Goal: Task Accomplishment & Management: Manage account settings

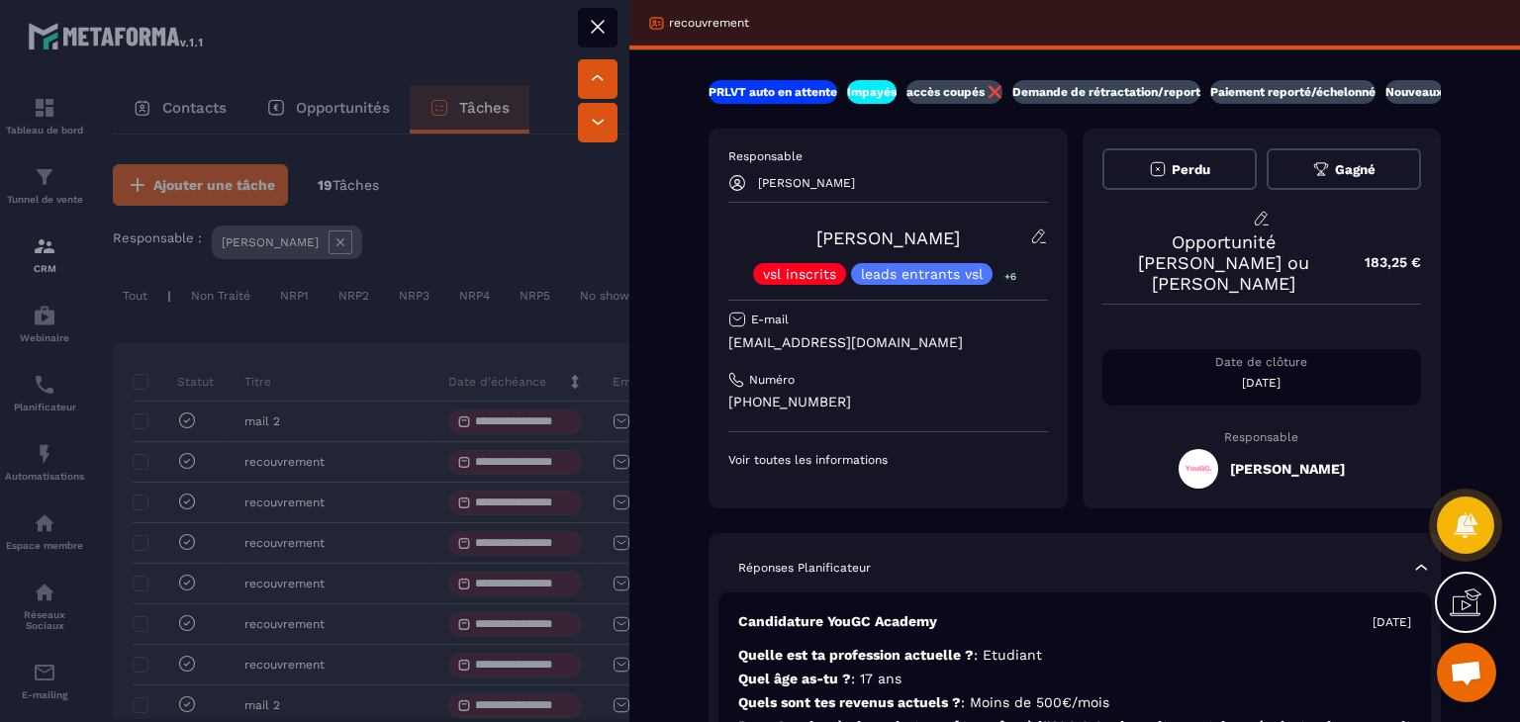
scroll to position [99, 0]
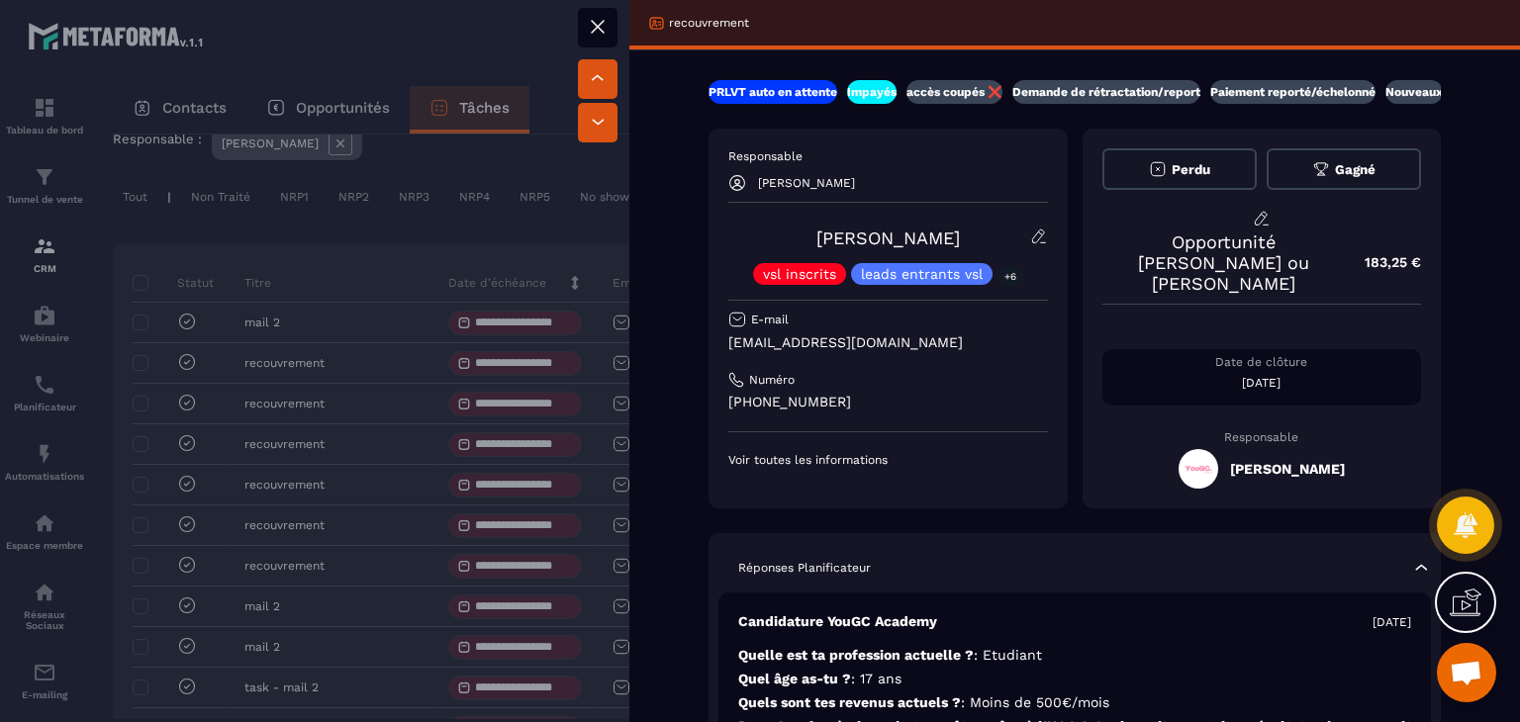
click at [430, 254] on div at bounding box center [760, 361] width 1520 height 722
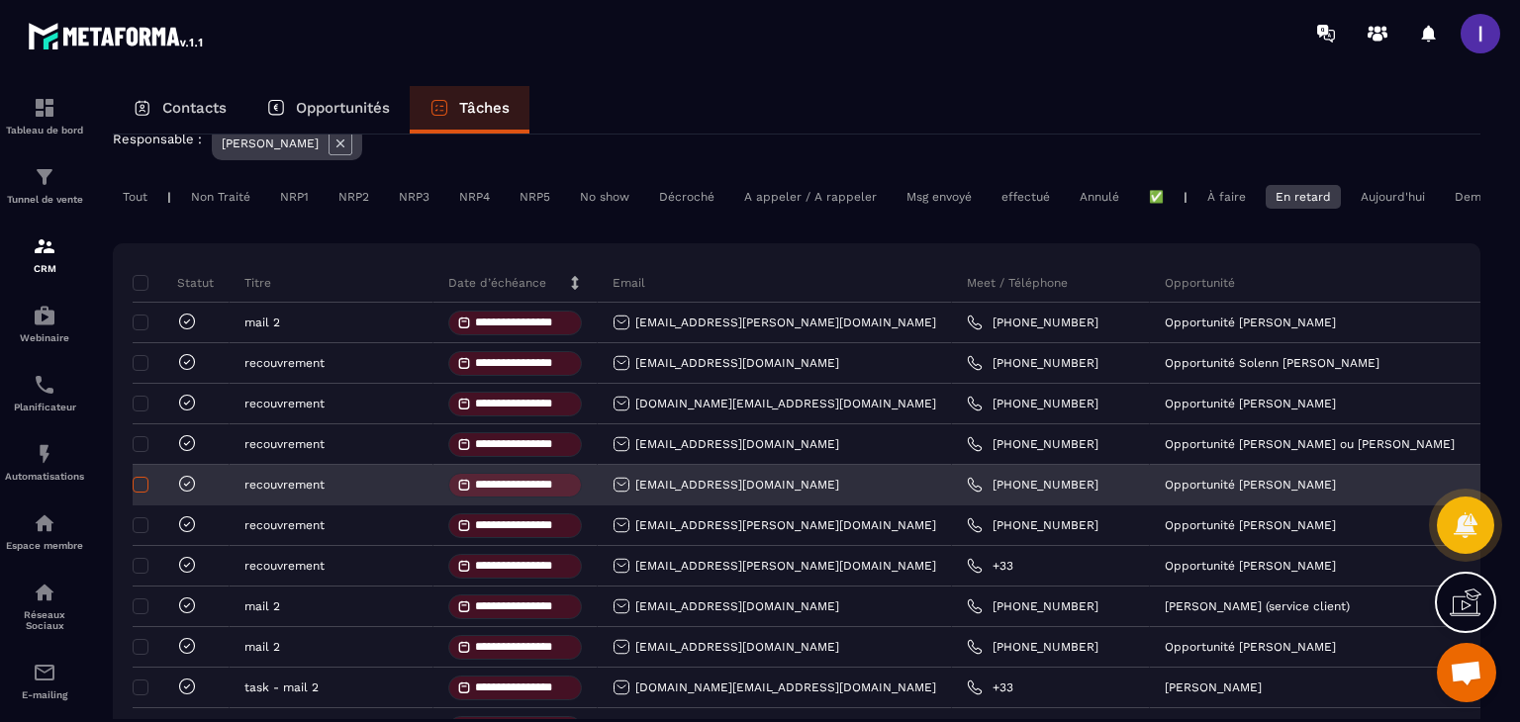
click at [142, 493] on span at bounding box center [141, 485] width 16 height 16
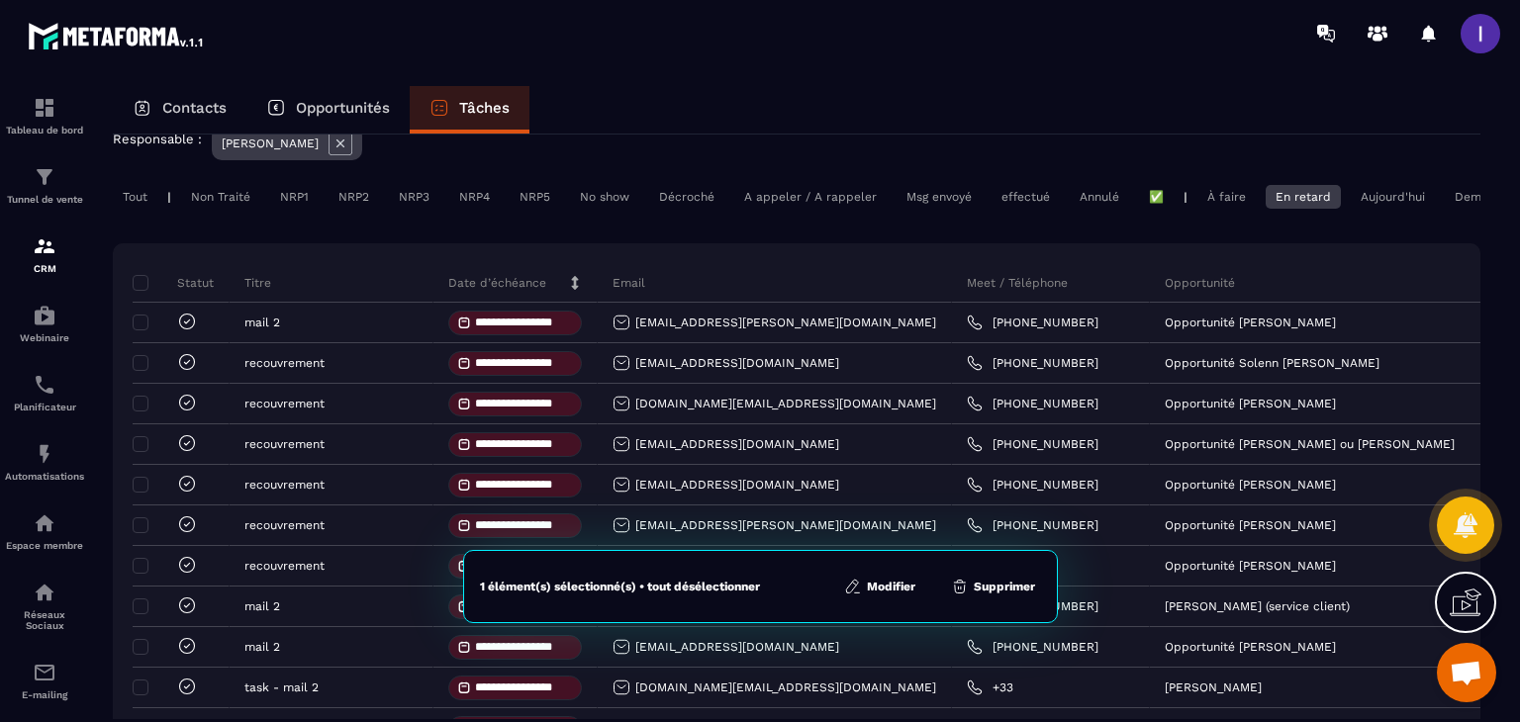
click at [999, 587] on button "Supprimer" at bounding box center [993, 587] width 96 height 20
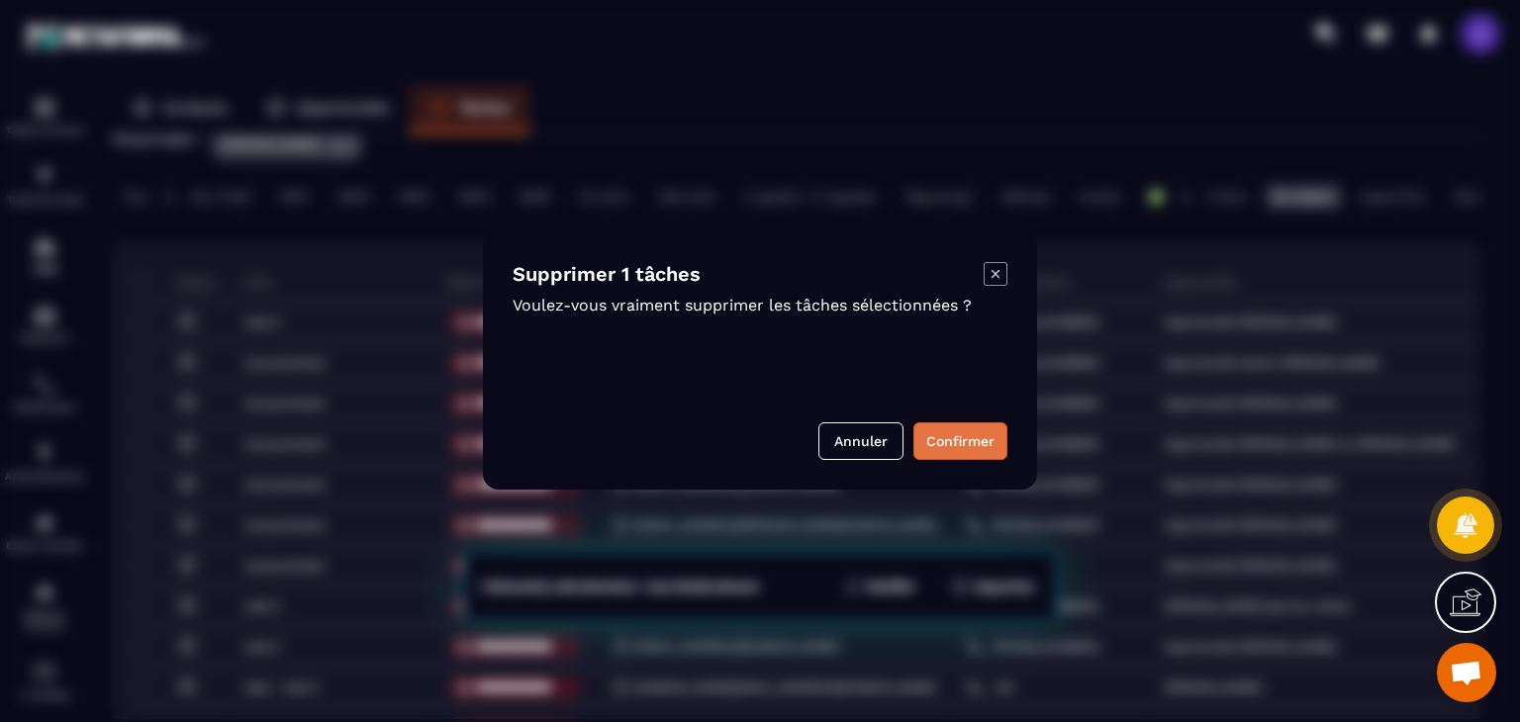
click at [935, 444] on button "Confirmer" at bounding box center [960, 442] width 94 height 38
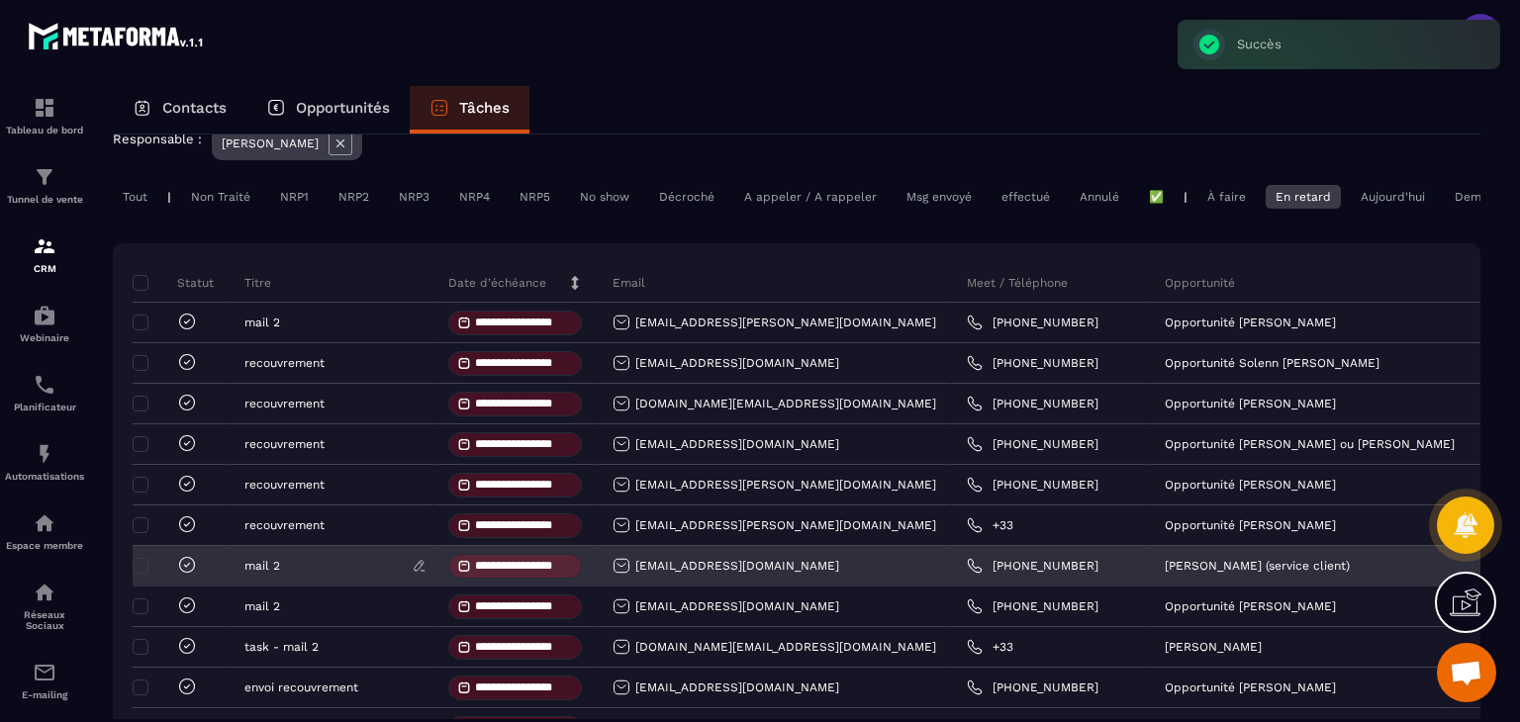
scroll to position [198, 0]
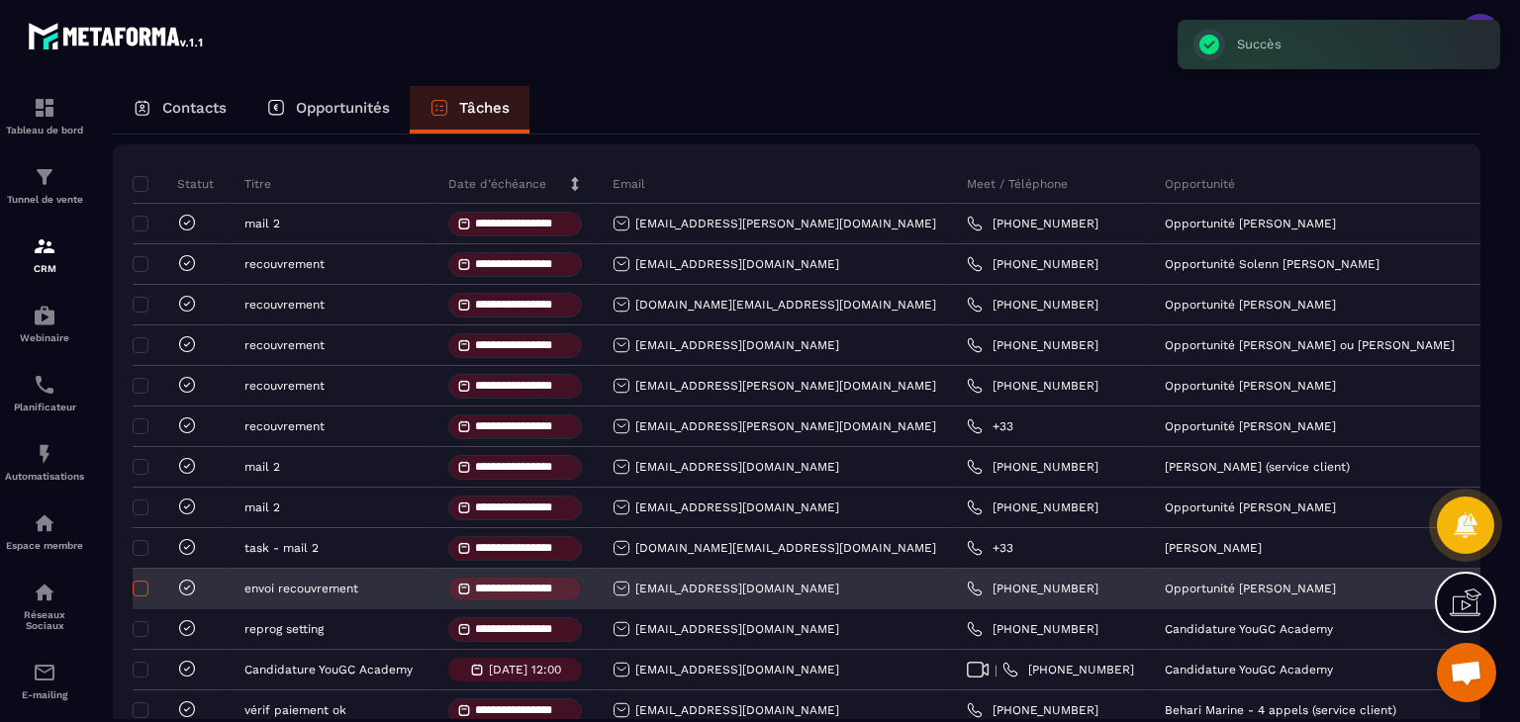
click at [142, 597] on span at bounding box center [141, 589] width 16 height 16
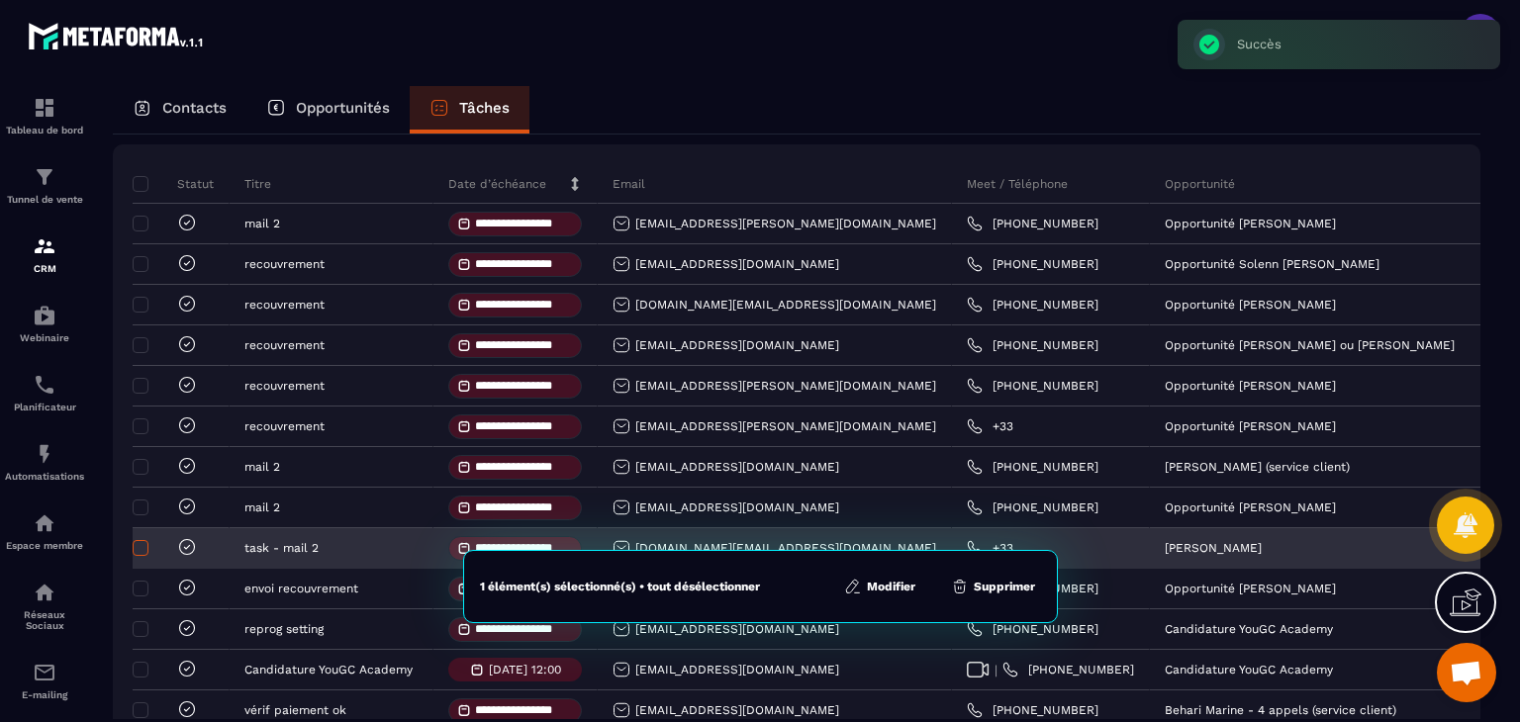
click at [146, 556] on td at bounding box center [181, 548] width 97 height 41
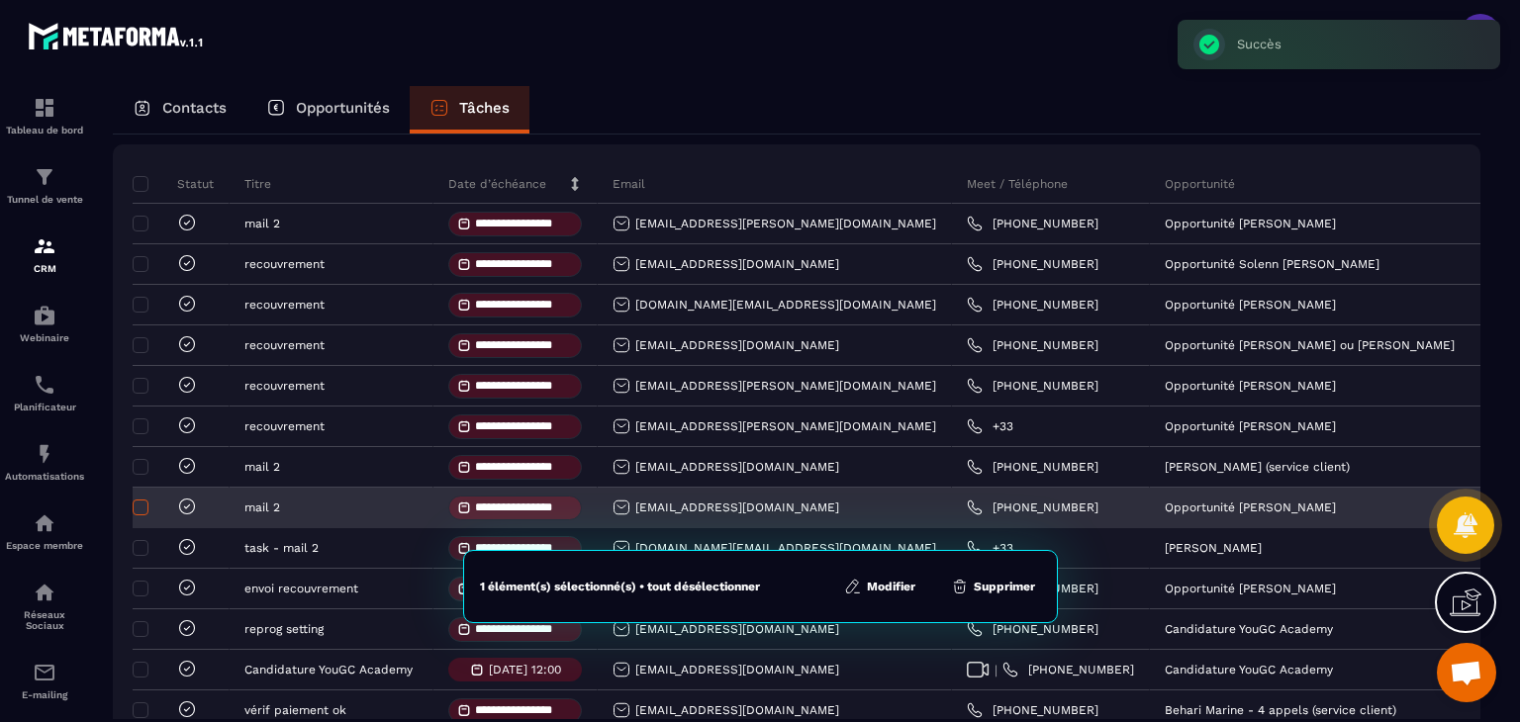
click at [141, 516] on span at bounding box center [141, 508] width 16 height 16
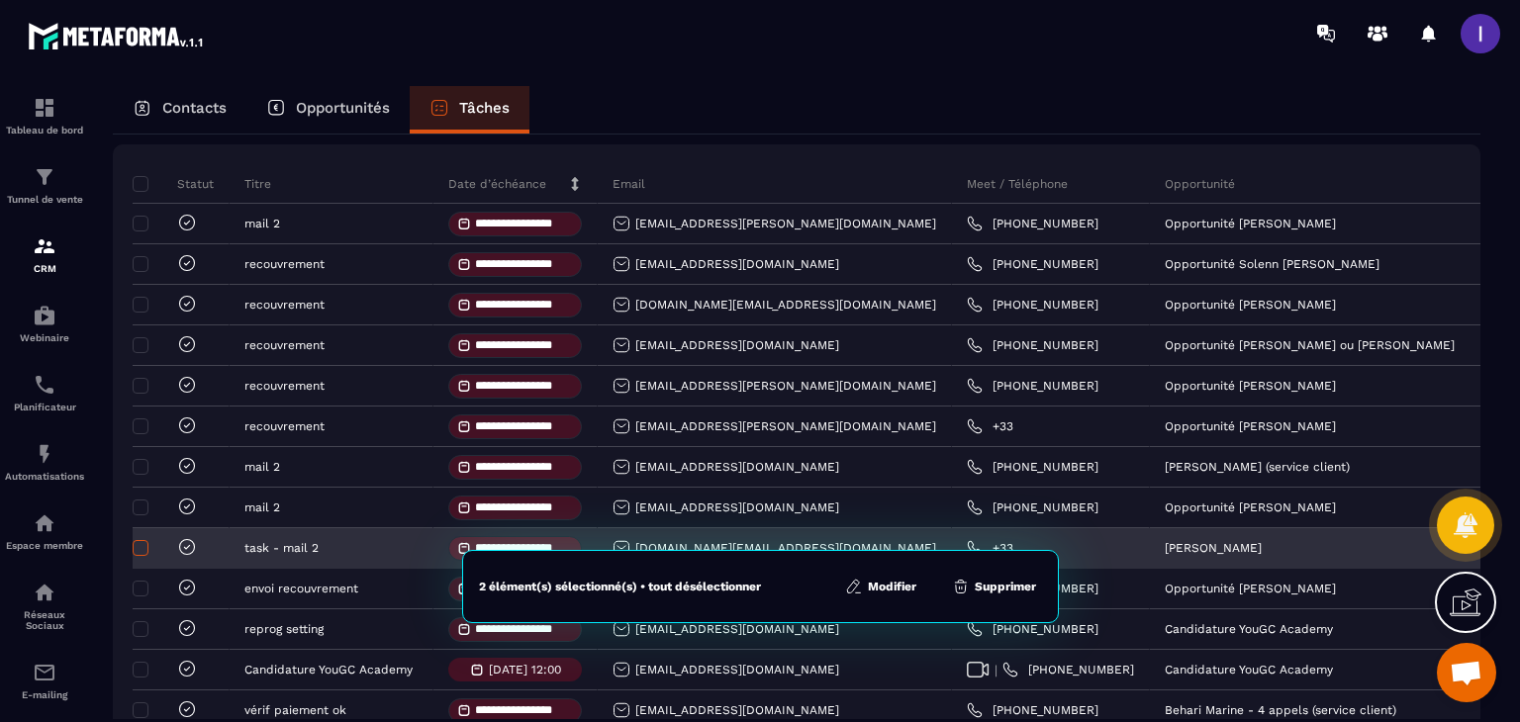
click at [139, 556] on span at bounding box center [141, 548] width 16 height 16
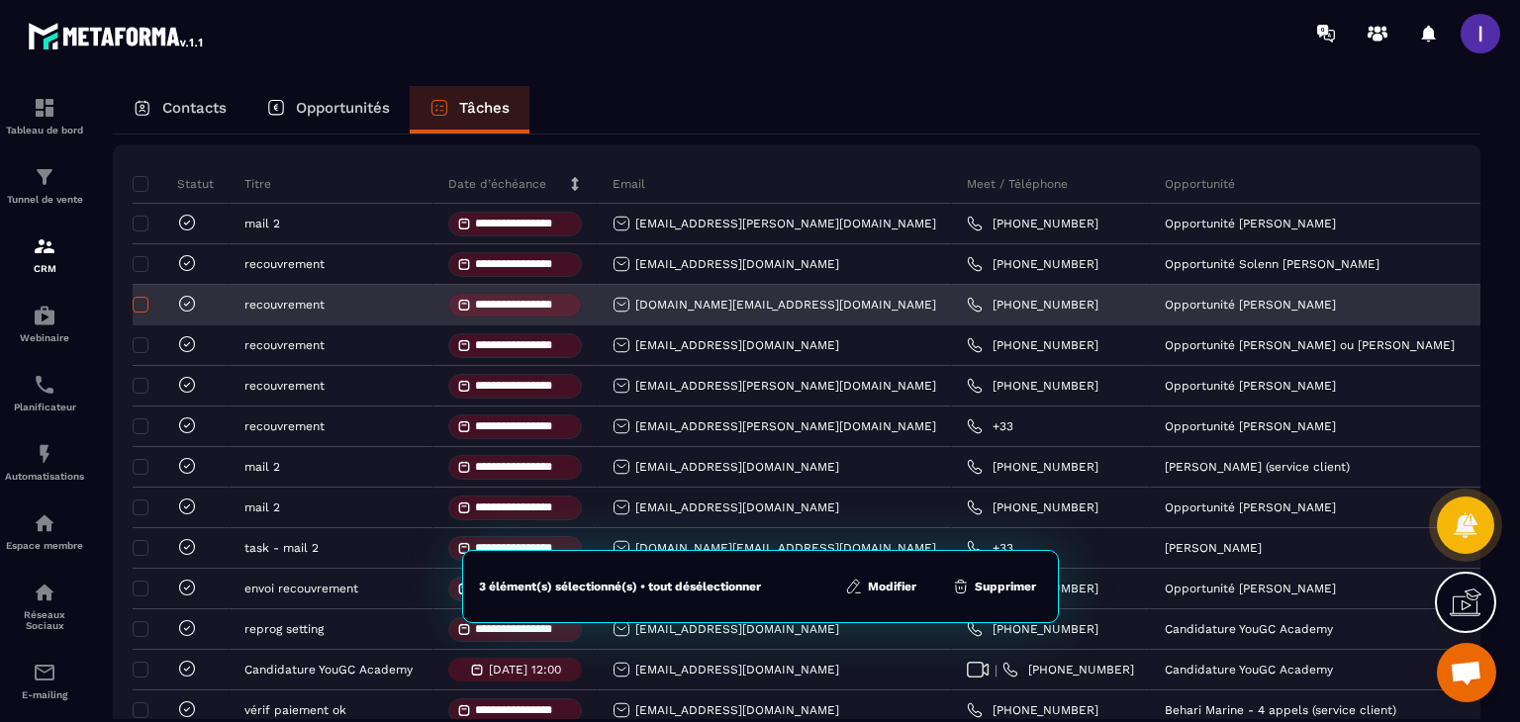
click at [139, 313] on span at bounding box center [141, 305] width 16 height 16
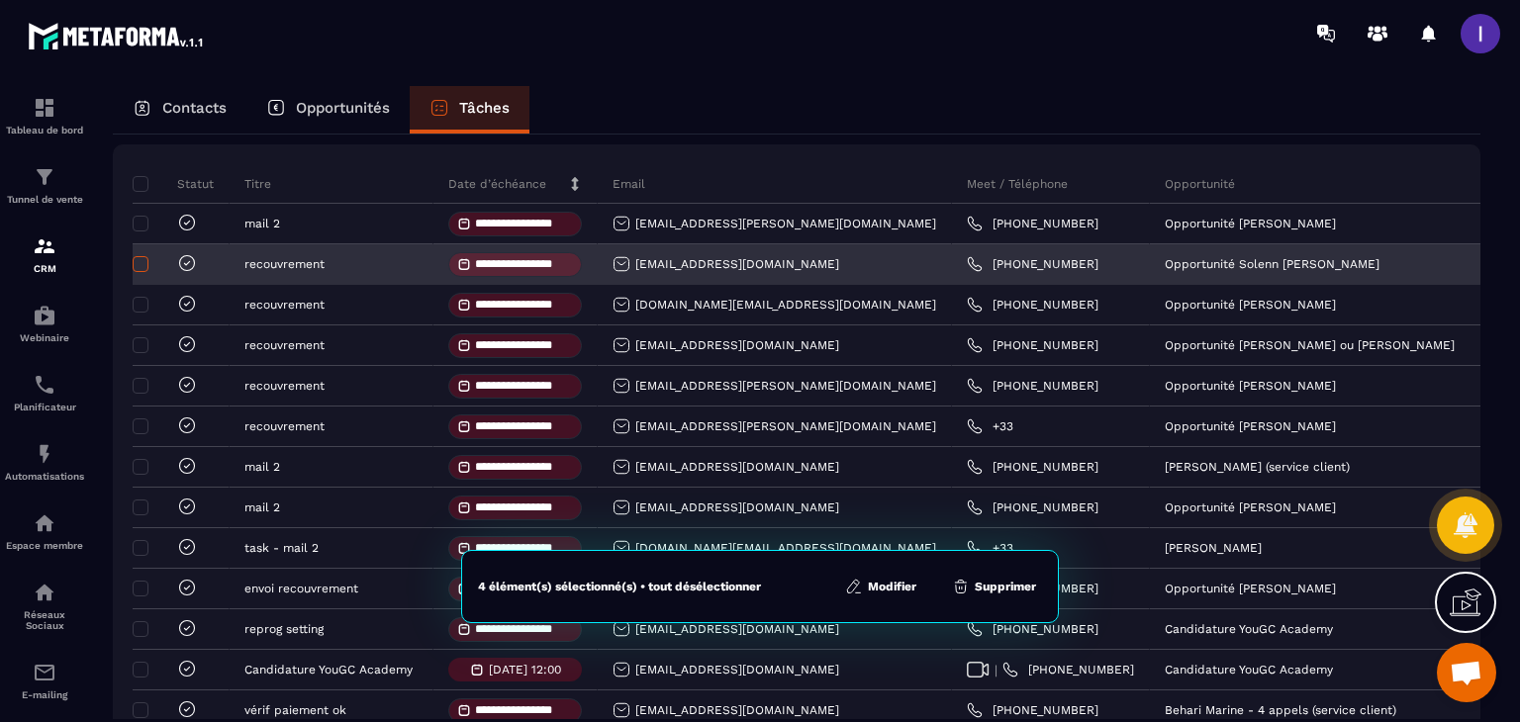
click at [144, 272] on span at bounding box center [141, 264] width 16 height 16
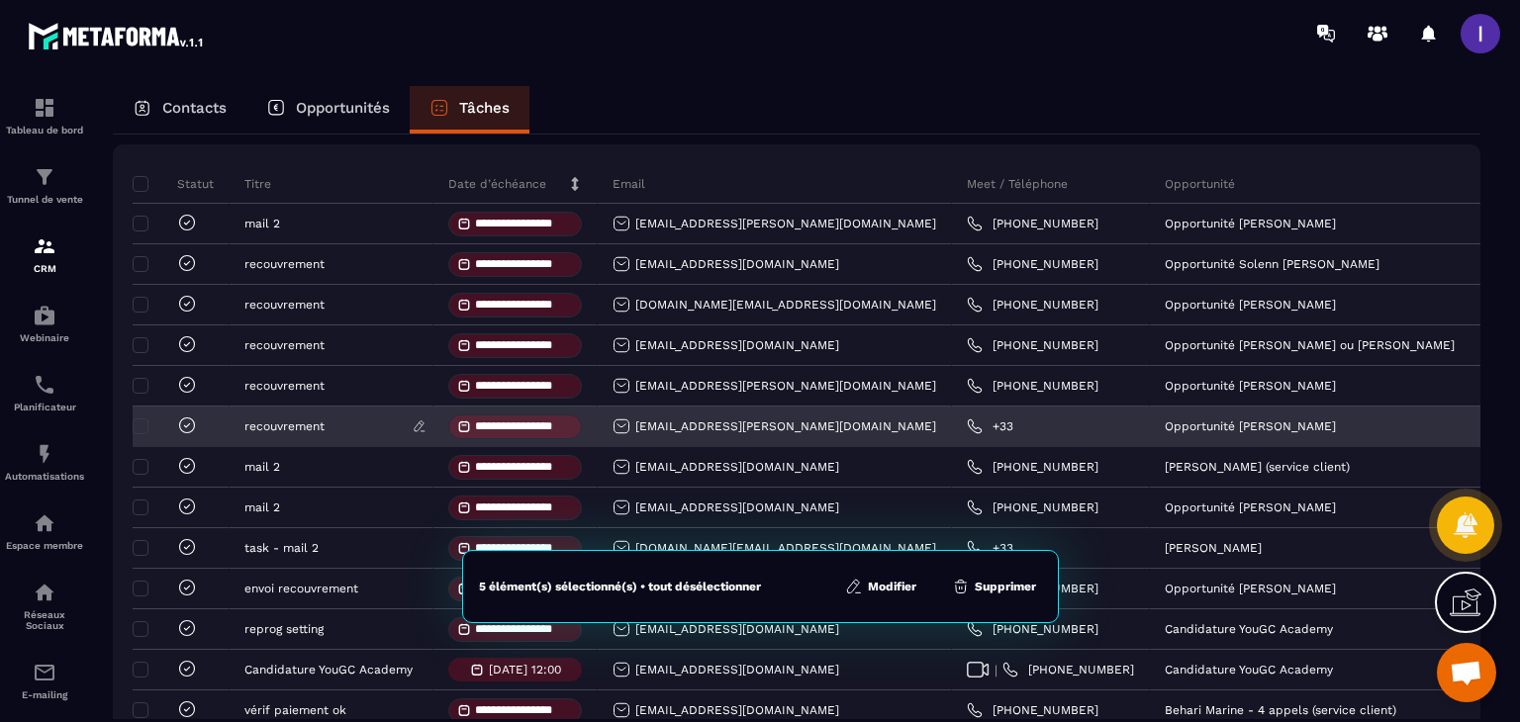
scroll to position [396, 0]
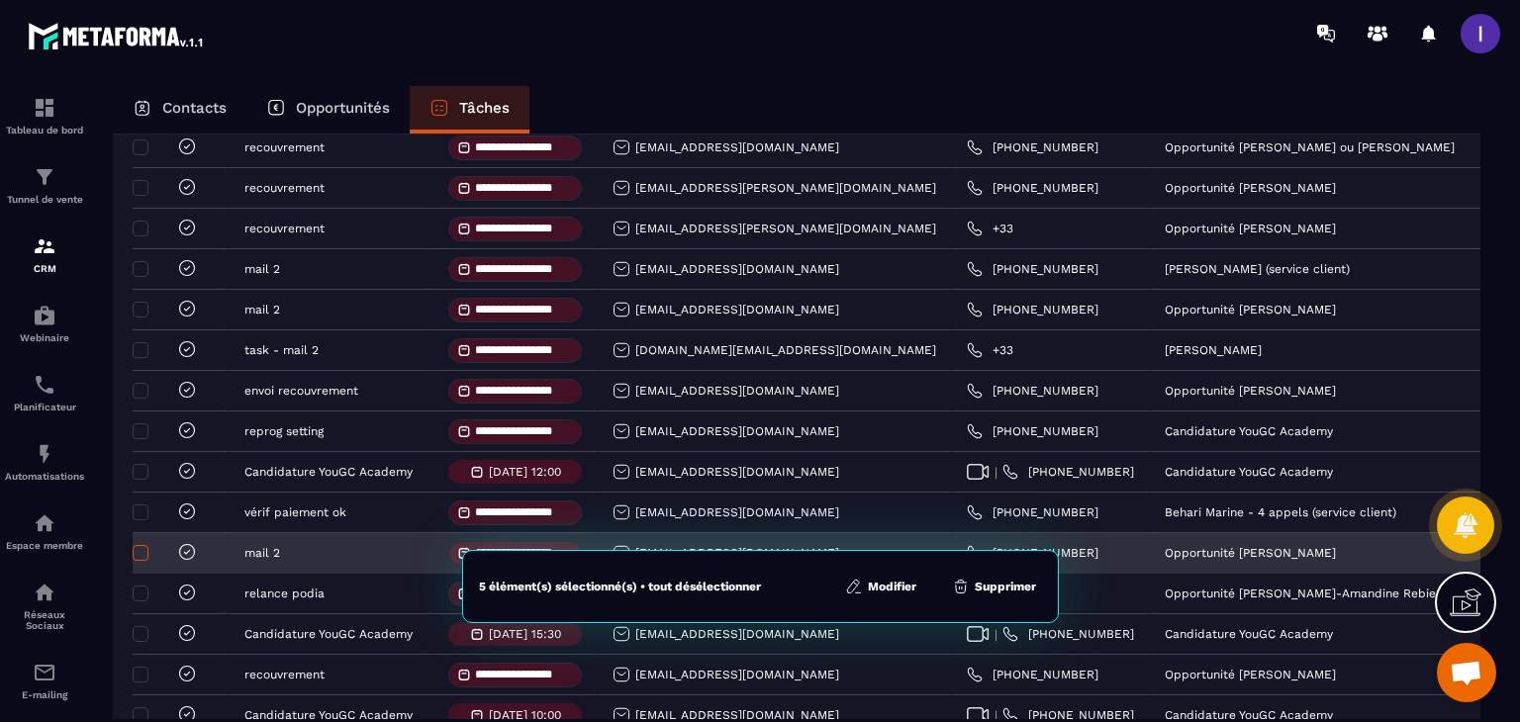
click at [145, 561] on span at bounding box center [141, 553] width 16 height 16
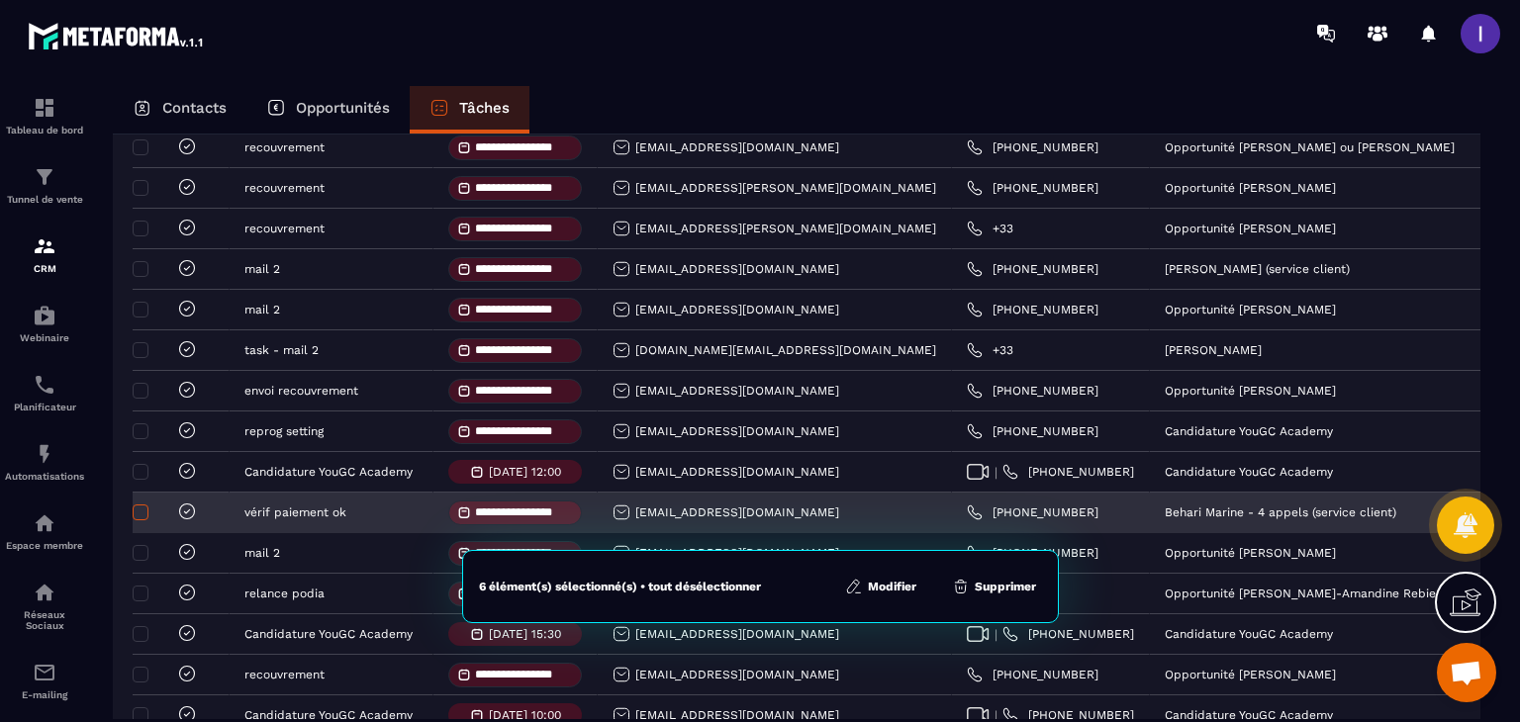
click at [142, 520] on span at bounding box center [141, 513] width 16 height 16
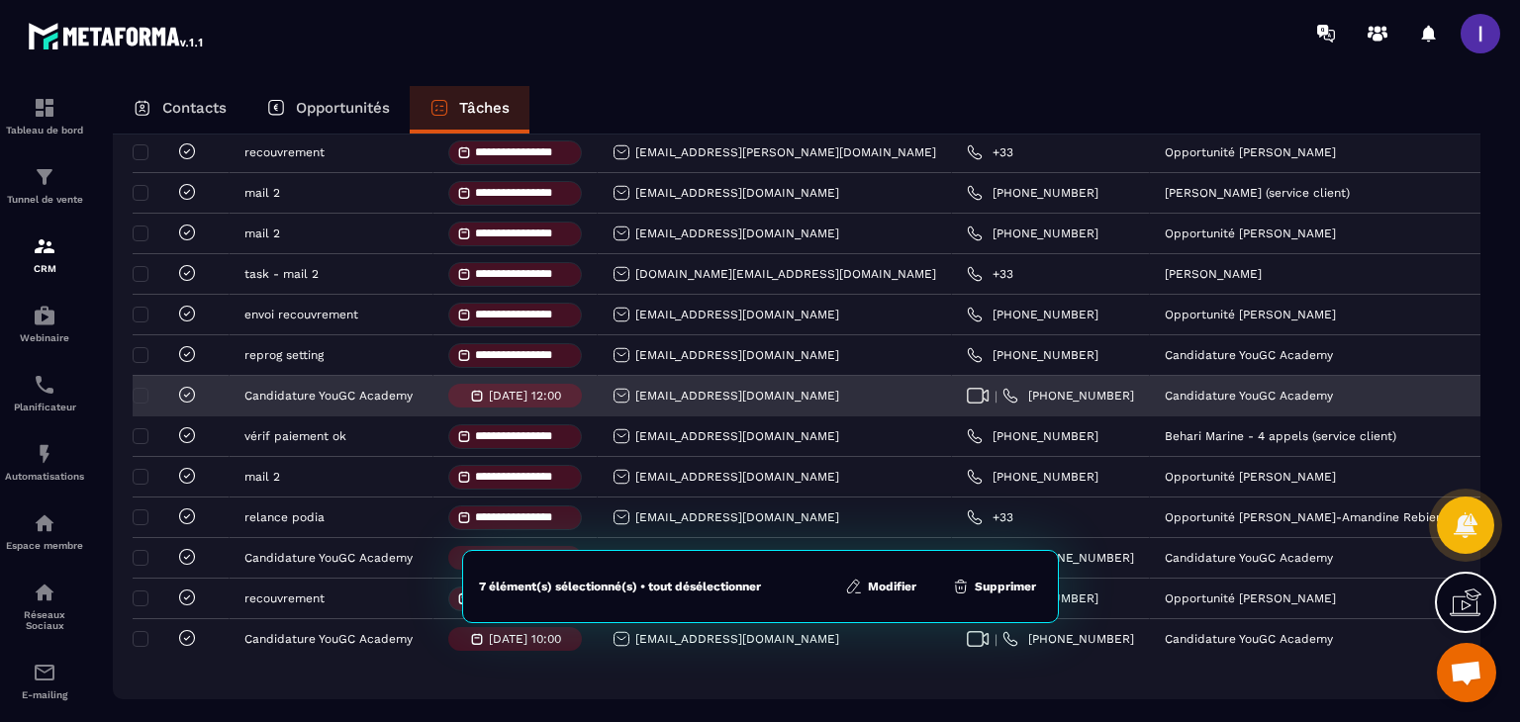
scroll to position [561, 0]
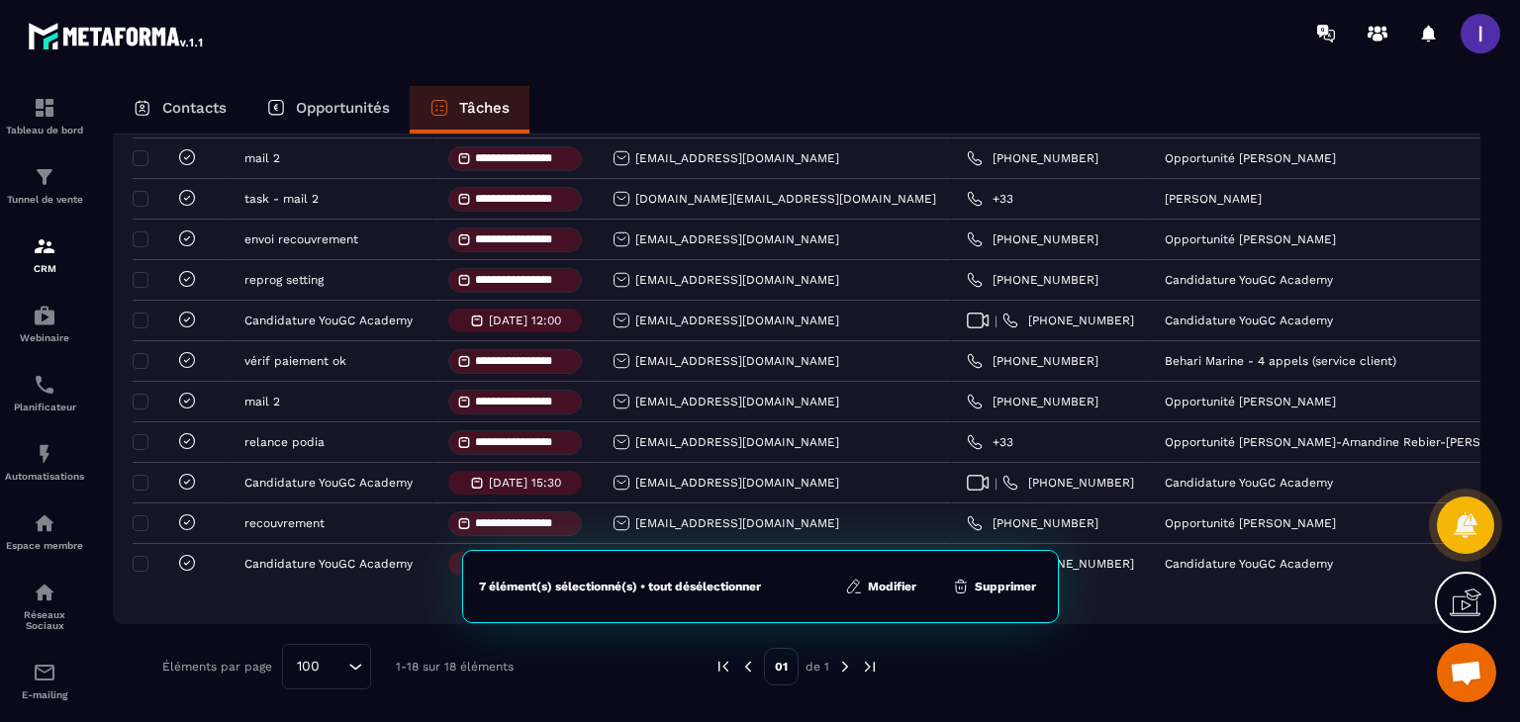
click at [1003, 587] on button "Supprimer" at bounding box center [994, 587] width 96 height 20
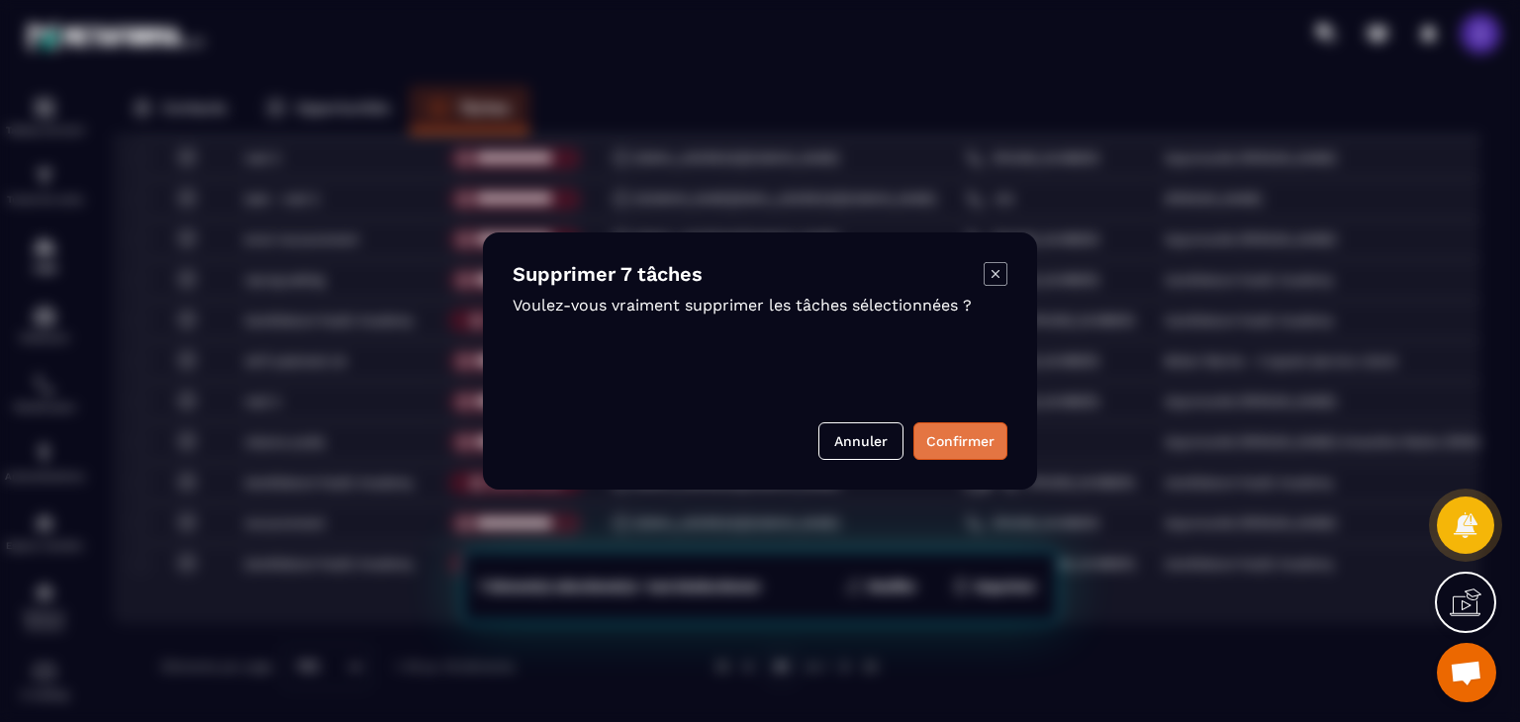
click at [987, 453] on button "Confirmer" at bounding box center [960, 442] width 94 height 38
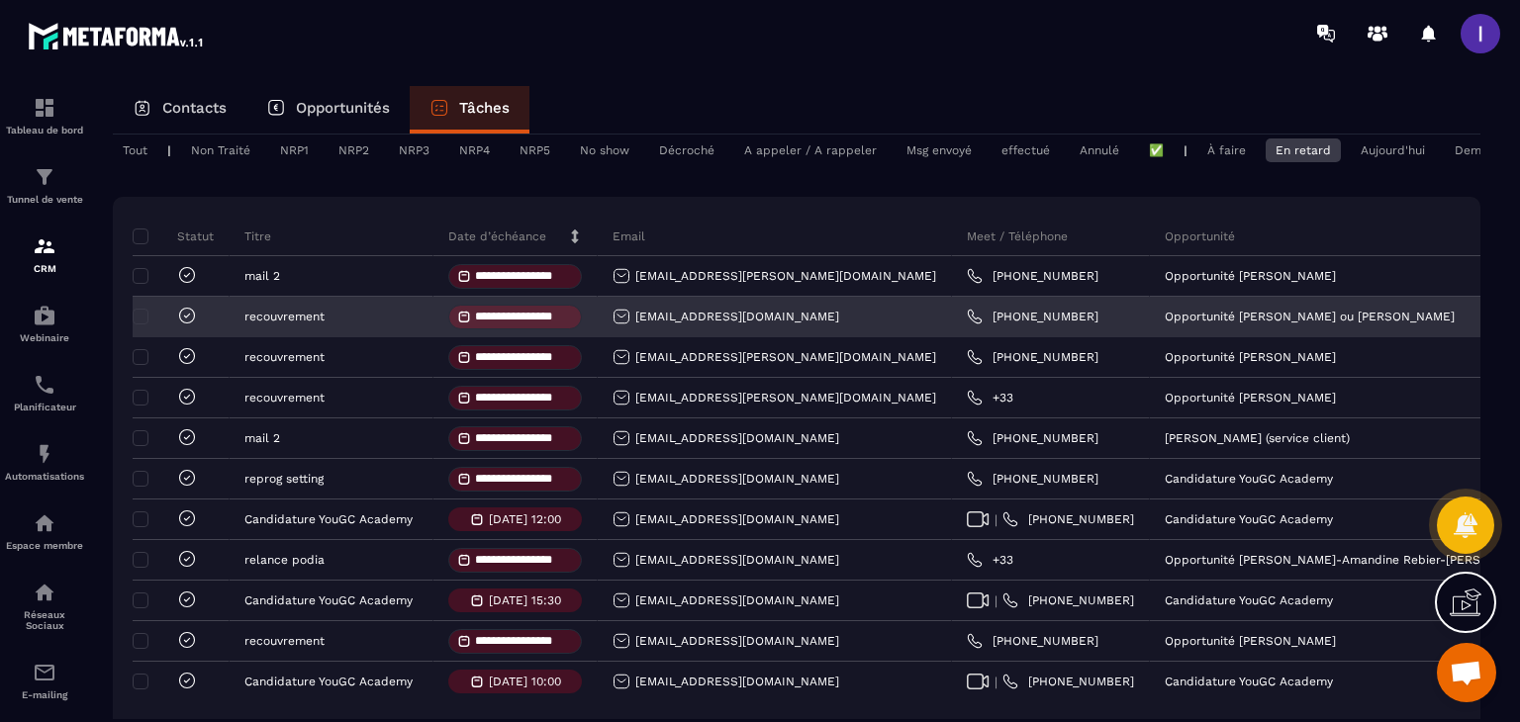
click at [189, 326] on icon at bounding box center [187, 316] width 20 height 20
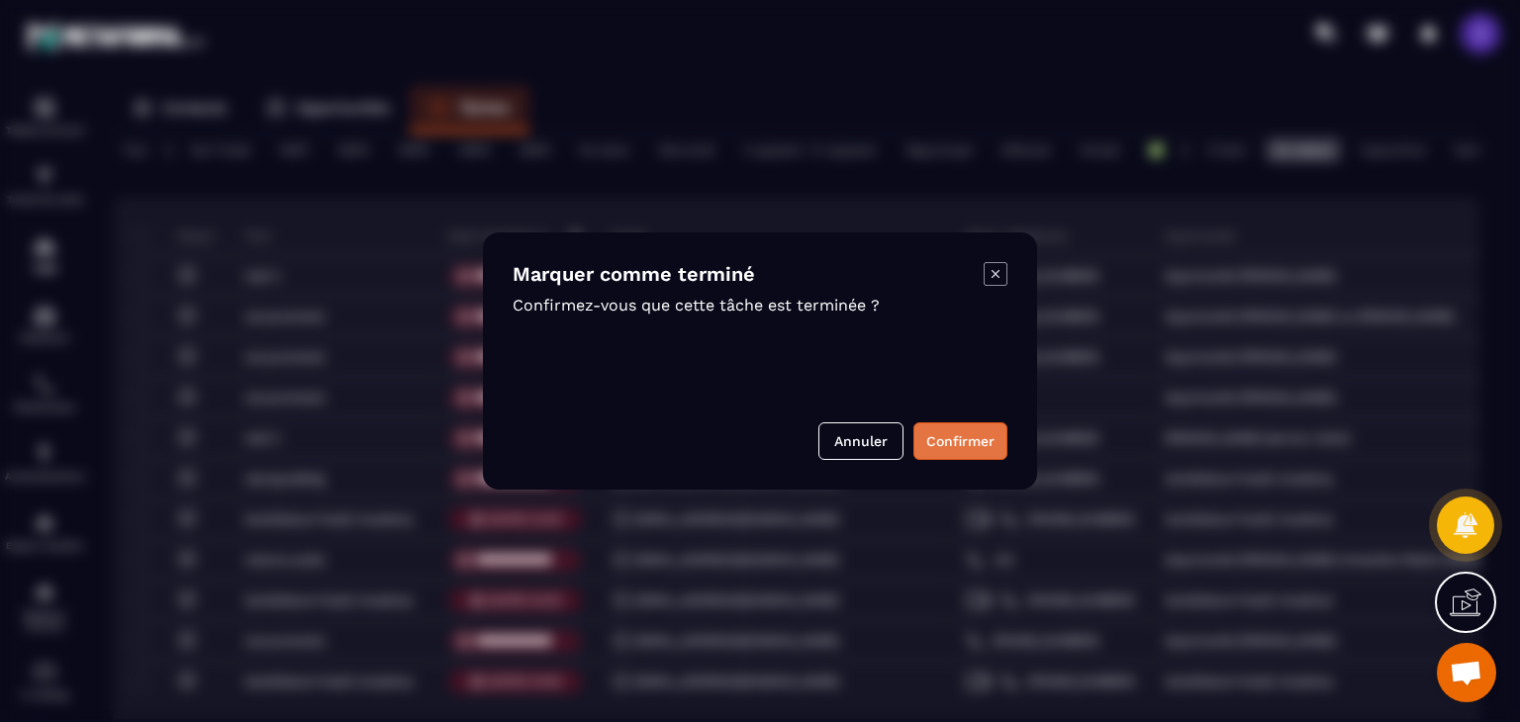
click at [995, 430] on button "Confirmer" at bounding box center [960, 442] width 94 height 38
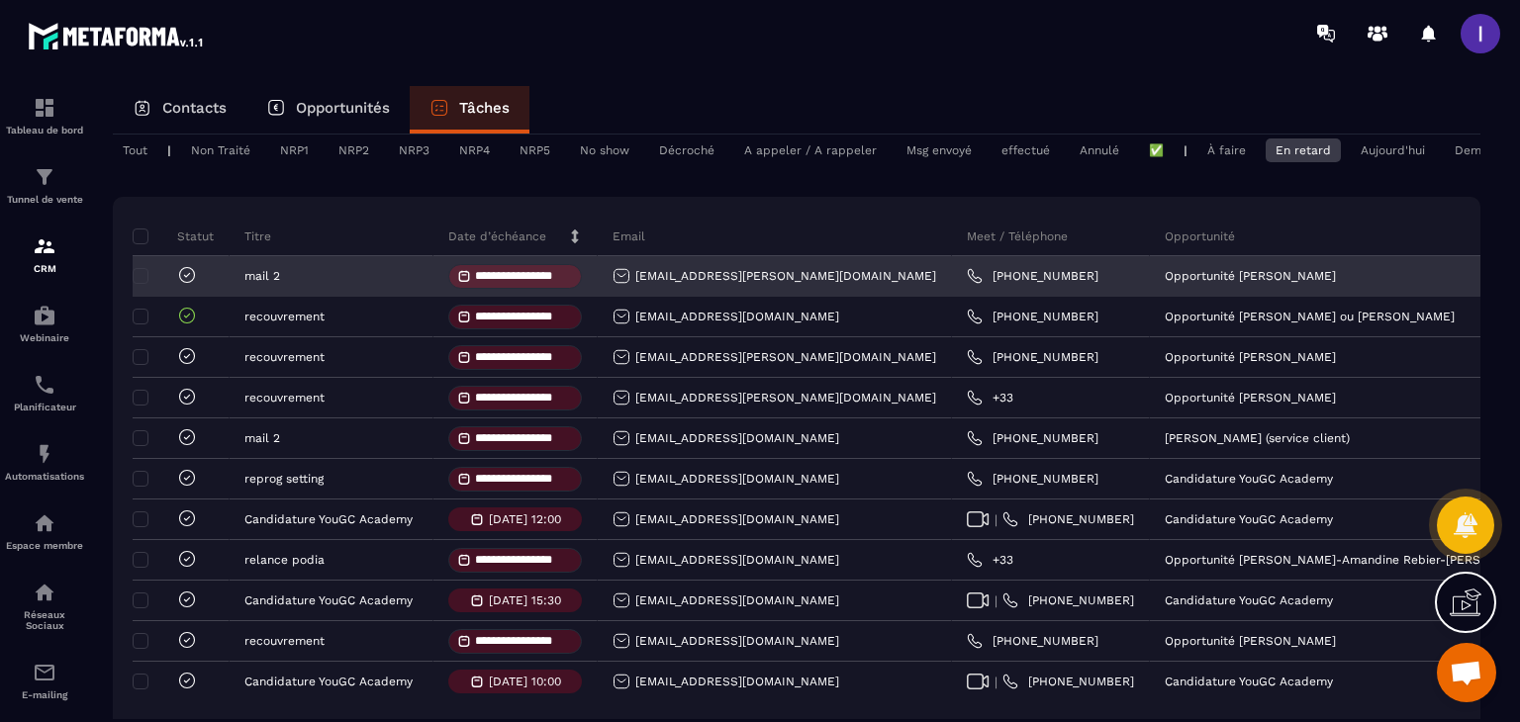
click at [190, 277] on icon at bounding box center [187, 275] width 6 height 4
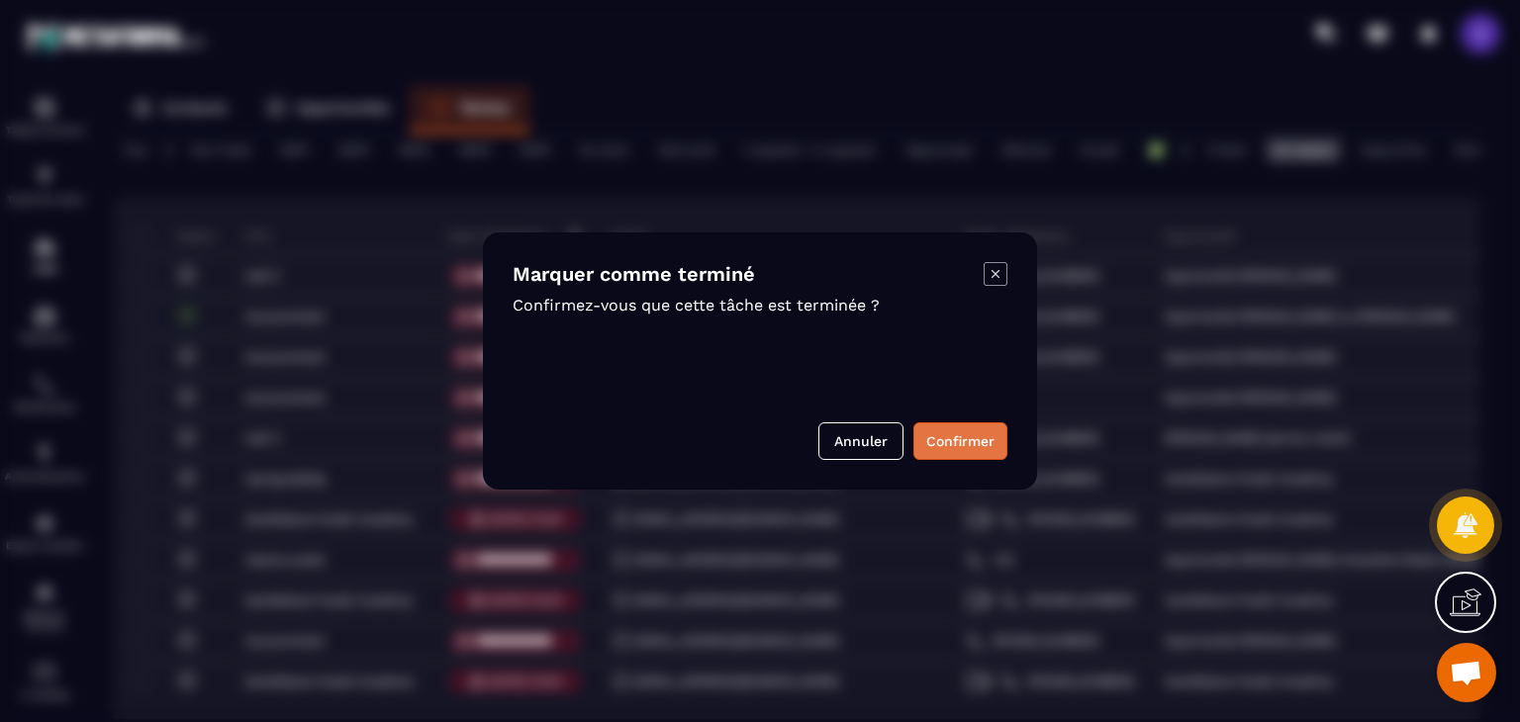
click at [997, 442] on button "Confirmer" at bounding box center [960, 442] width 94 height 38
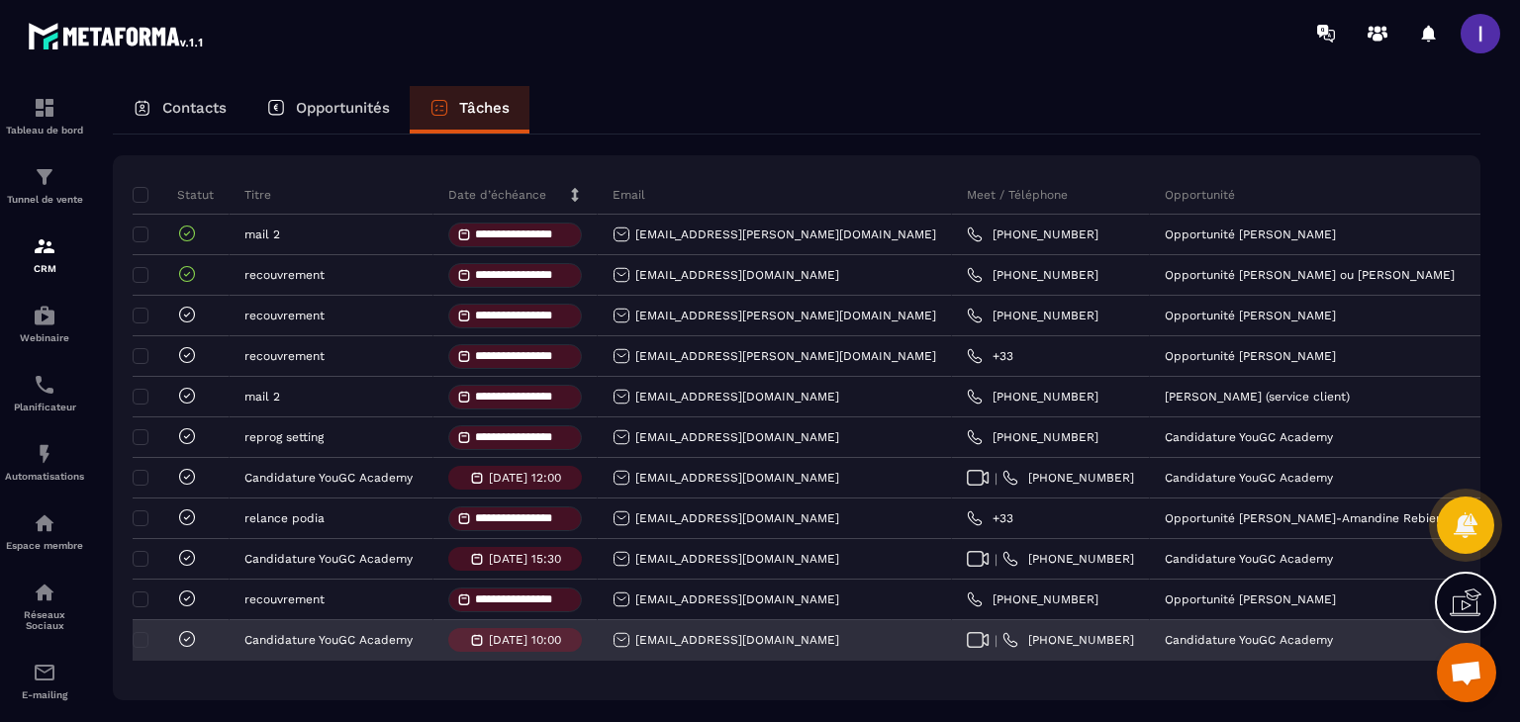
scroll to position [198, 0]
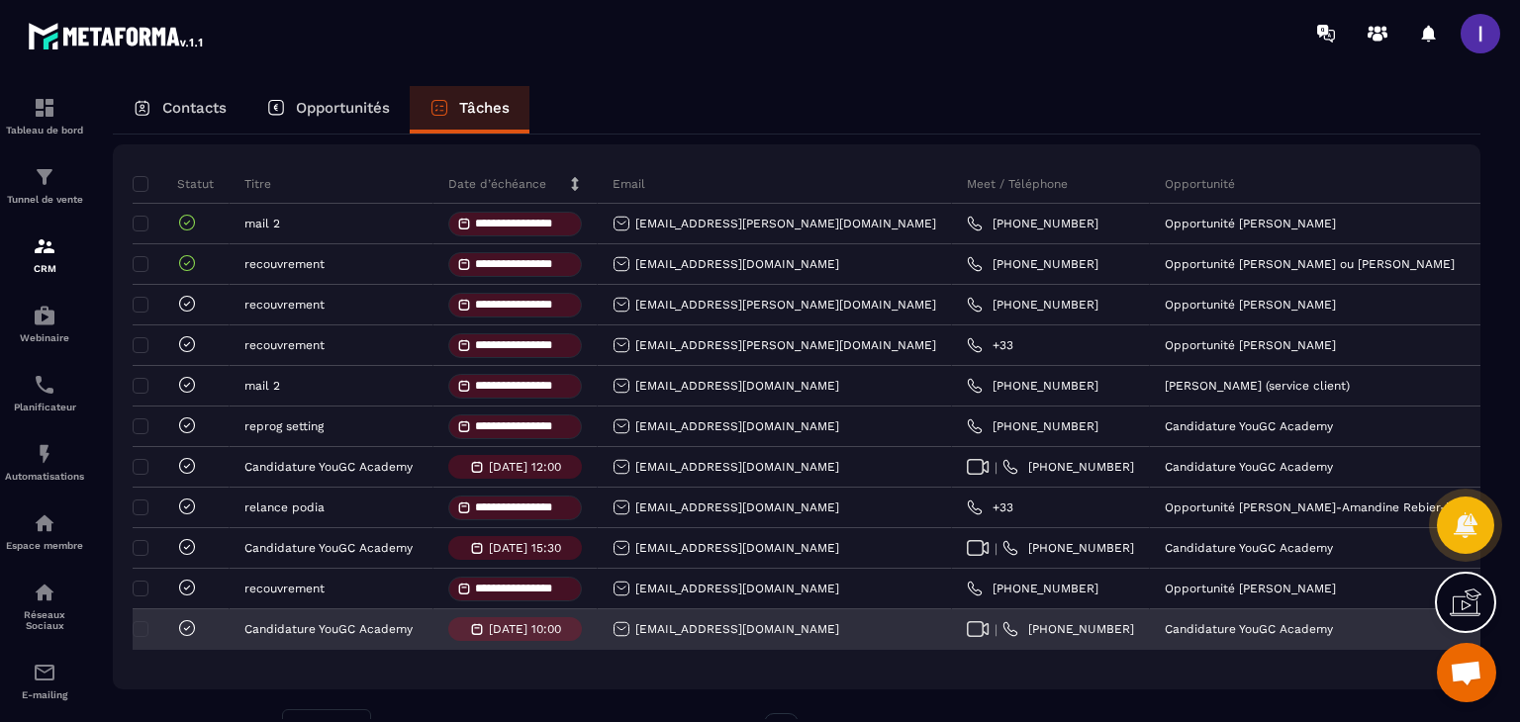
click at [186, 638] on icon at bounding box center [187, 628] width 20 height 20
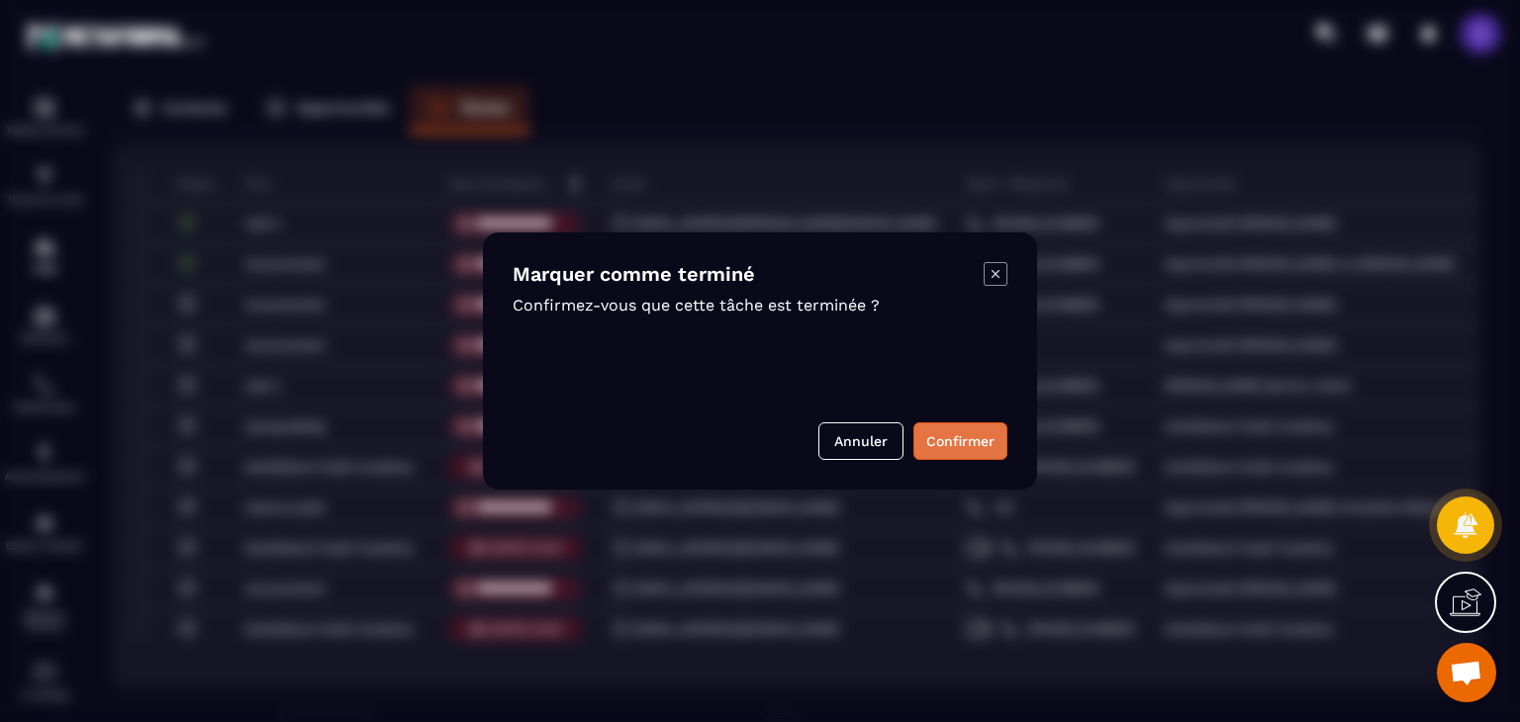
click at [957, 457] on button "Confirmer" at bounding box center [960, 442] width 94 height 38
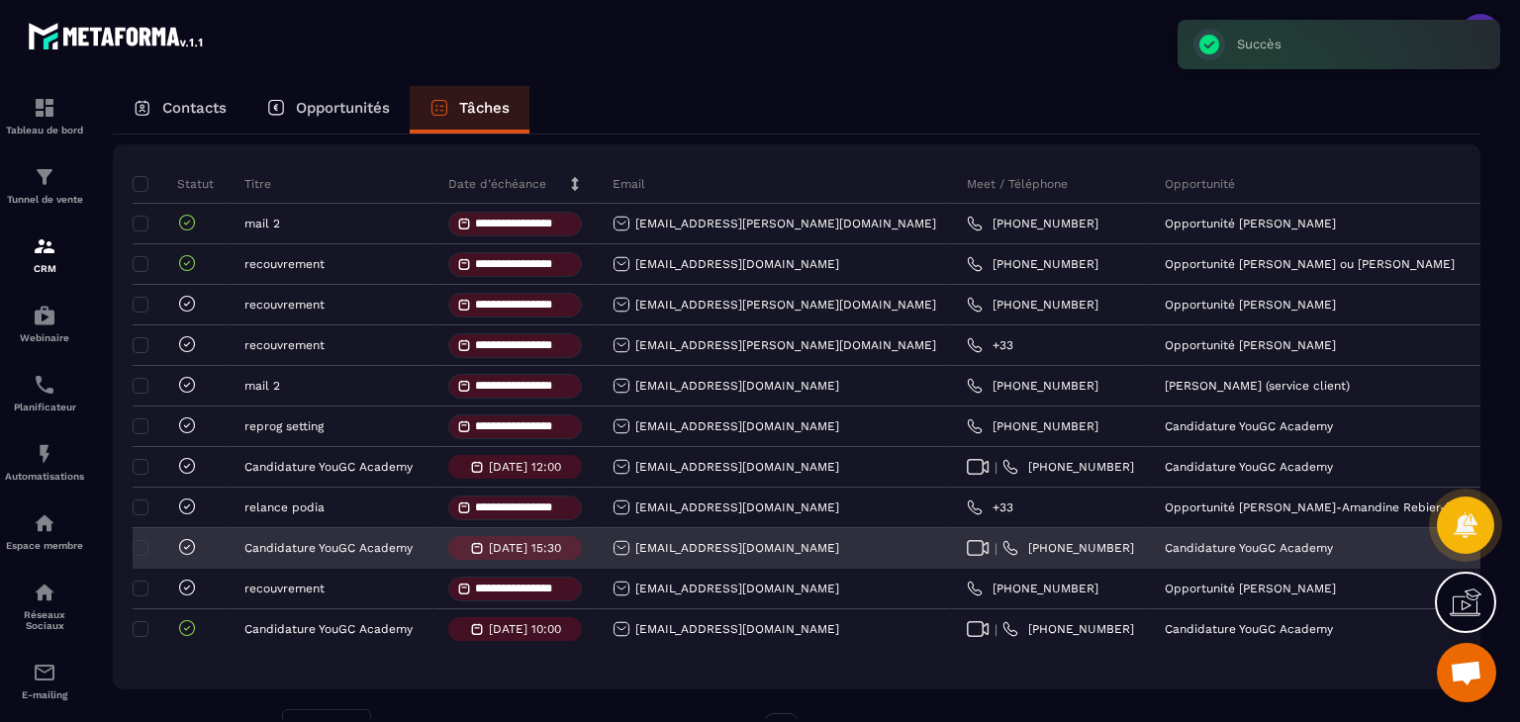
click at [196, 557] on icon at bounding box center [187, 547] width 20 height 20
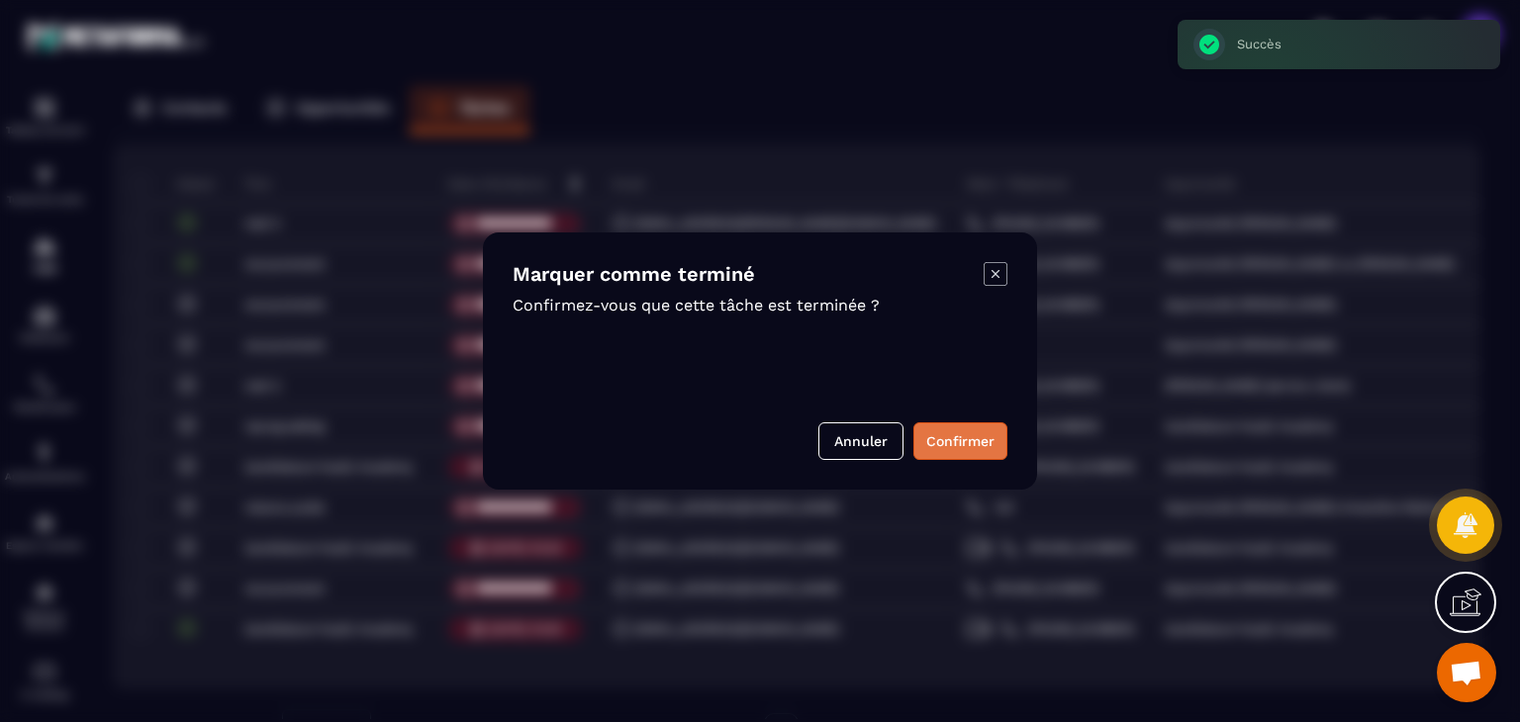
click at [939, 445] on button "Confirmer" at bounding box center [960, 442] width 94 height 38
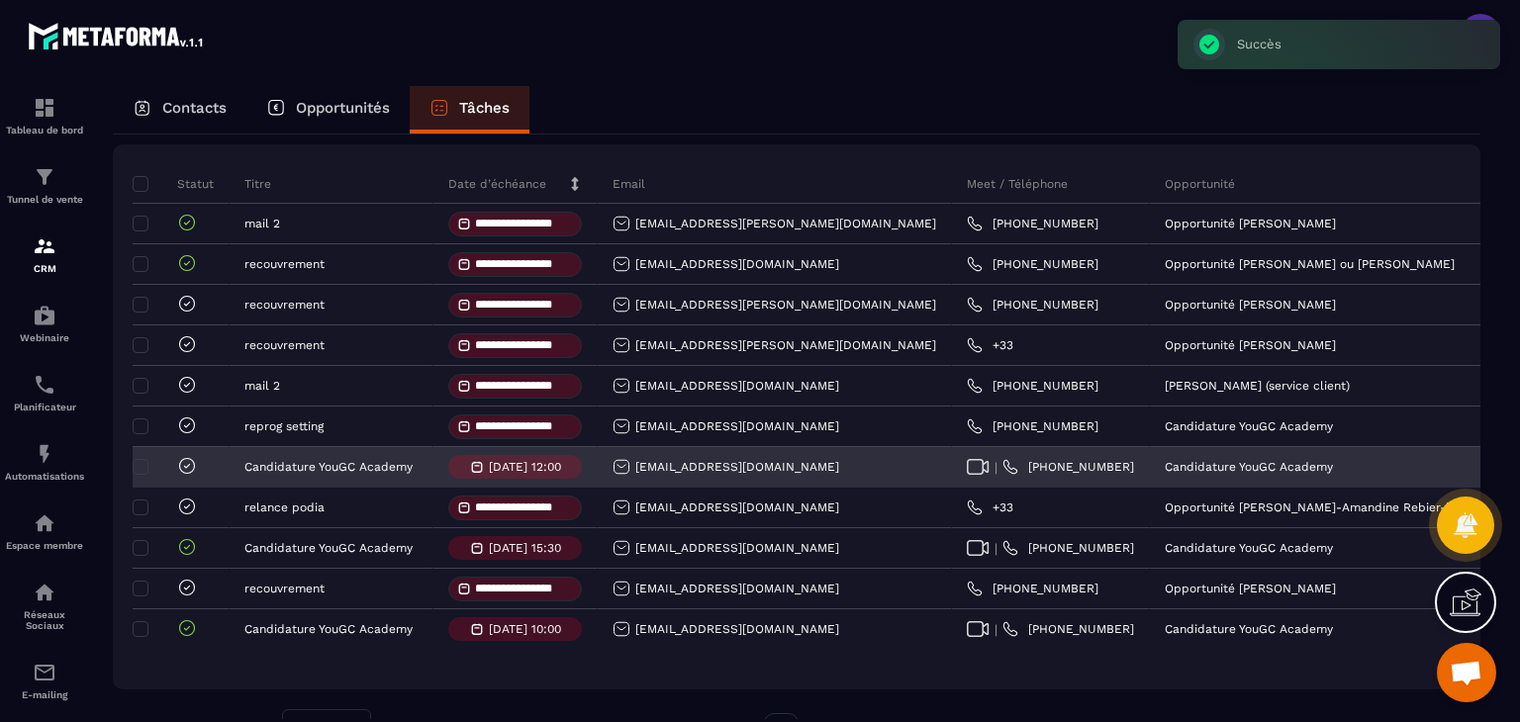
click at [185, 476] on icon at bounding box center [187, 466] width 20 height 20
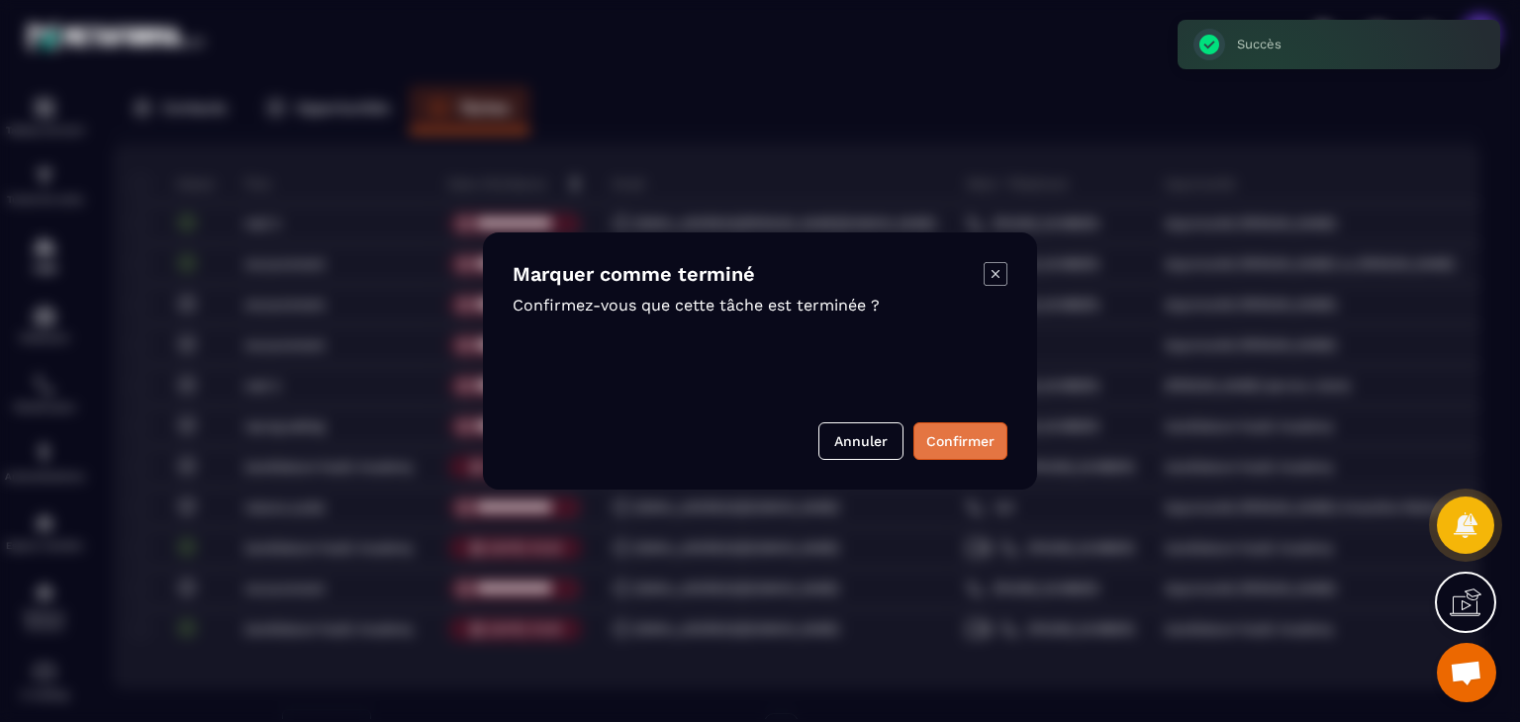
click at [968, 449] on button "Confirmer" at bounding box center [960, 442] width 94 height 38
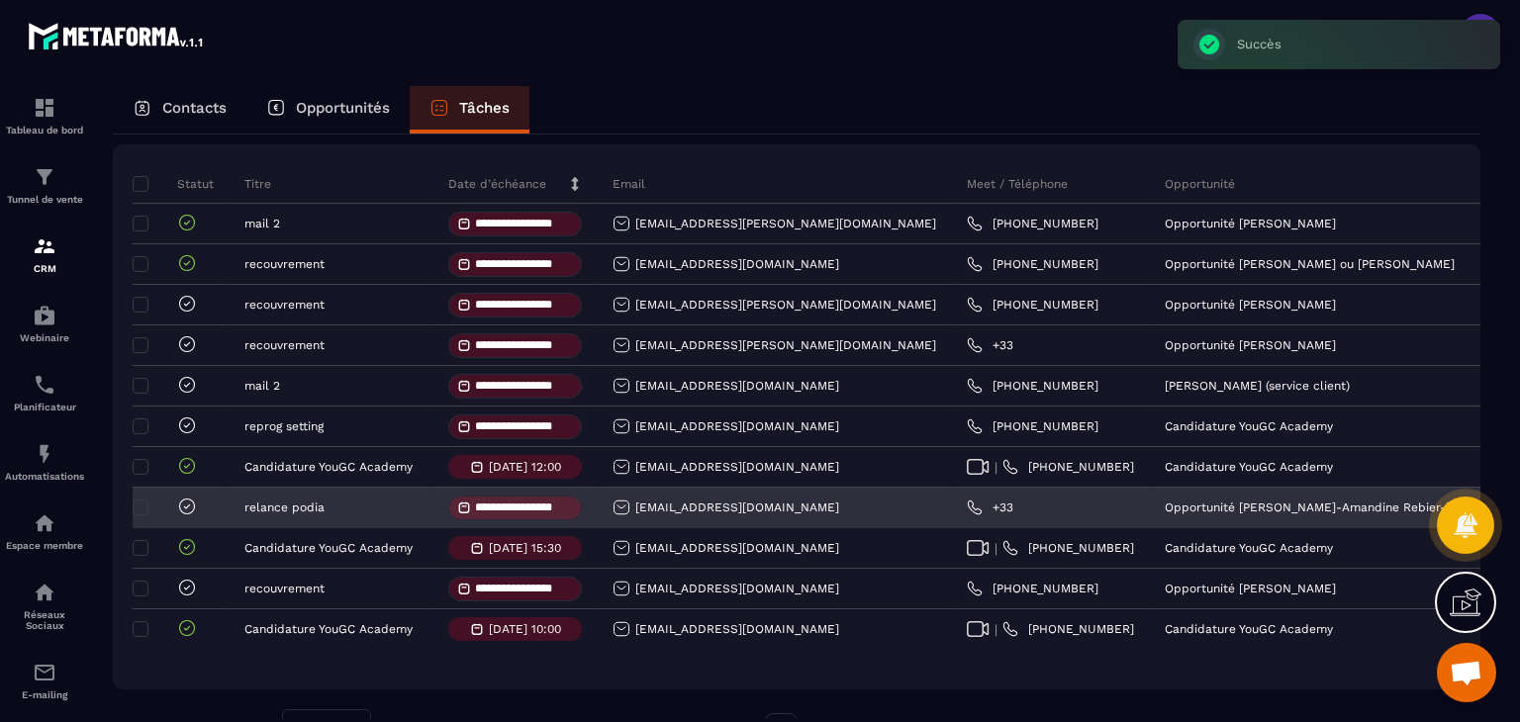
click at [186, 517] on icon at bounding box center [187, 507] width 20 height 20
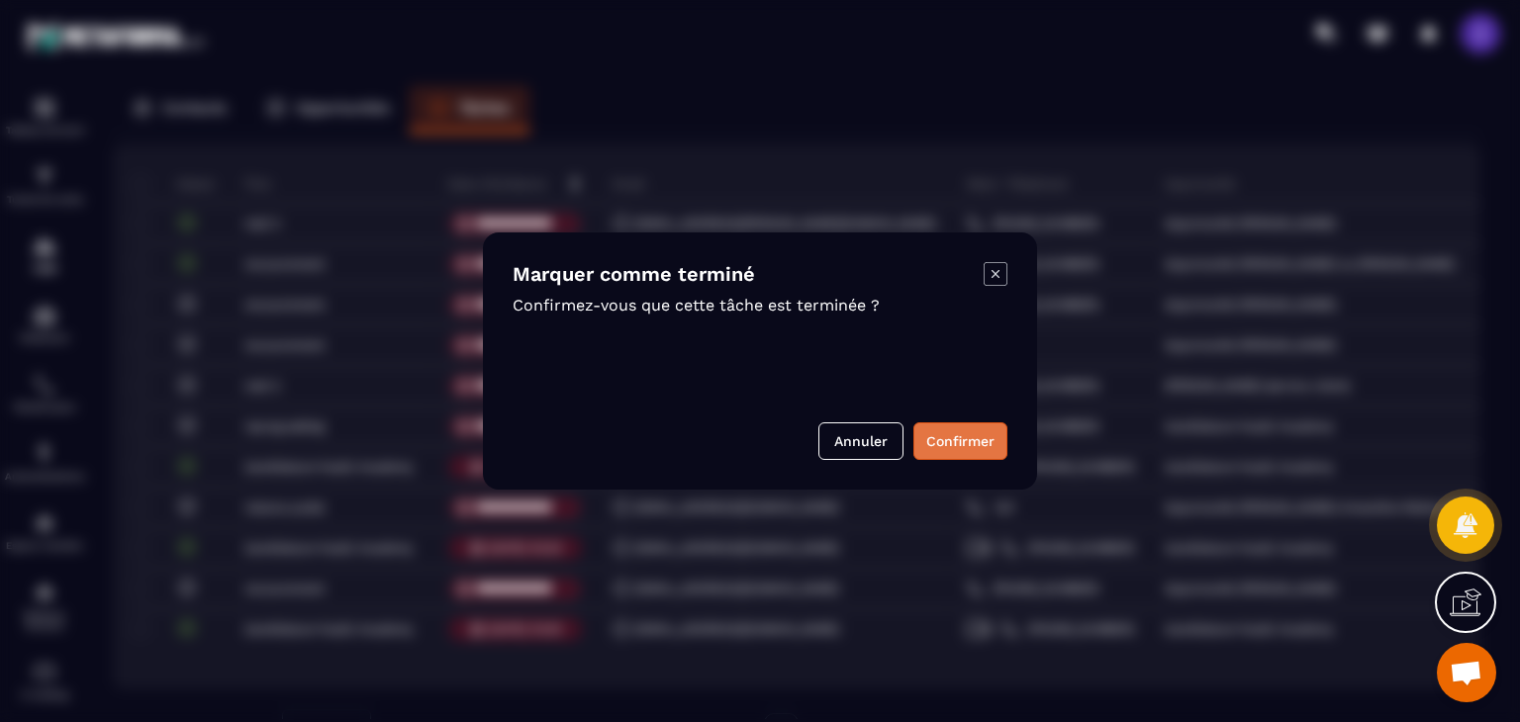
click at [952, 447] on button "Confirmer" at bounding box center [960, 442] width 94 height 38
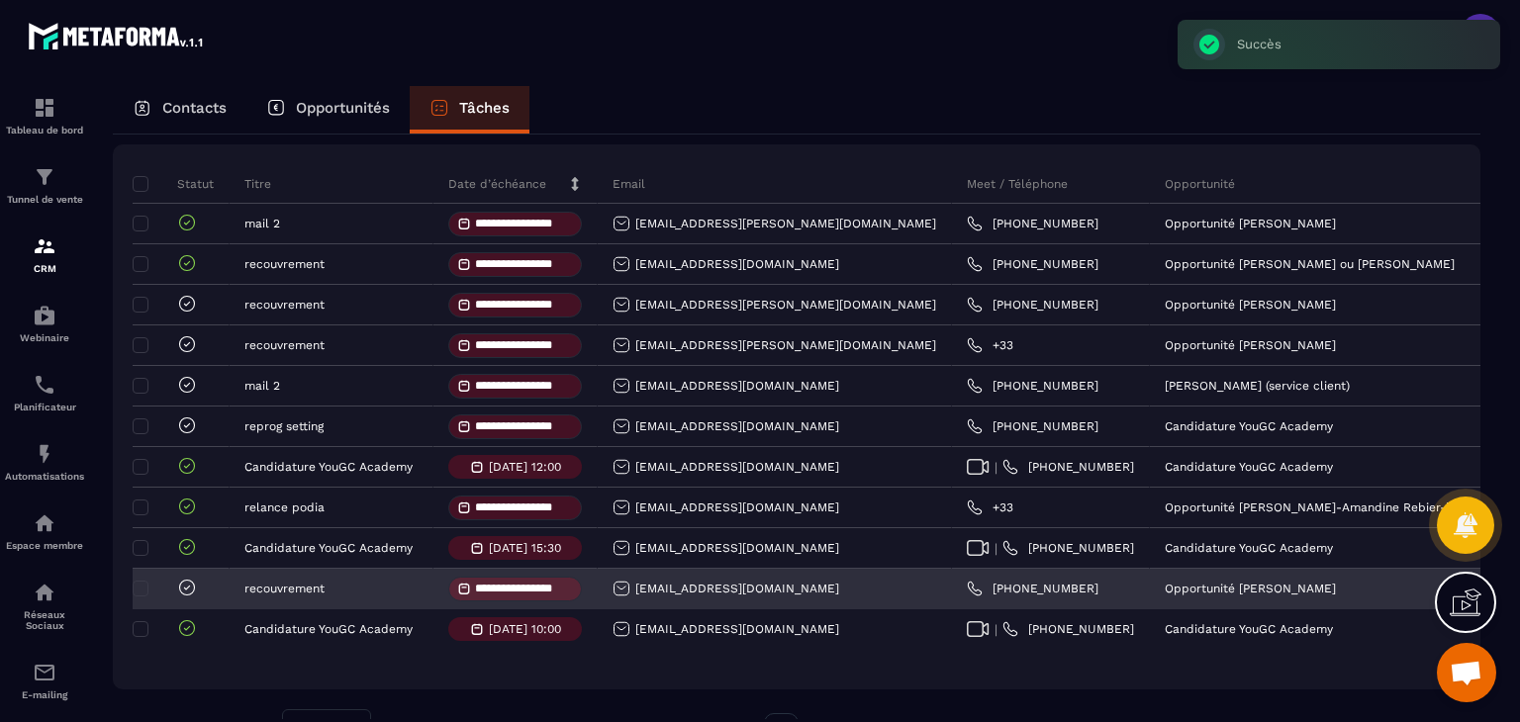
click at [189, 598] on icon at bounding box center [187, 588] width 20 height 20
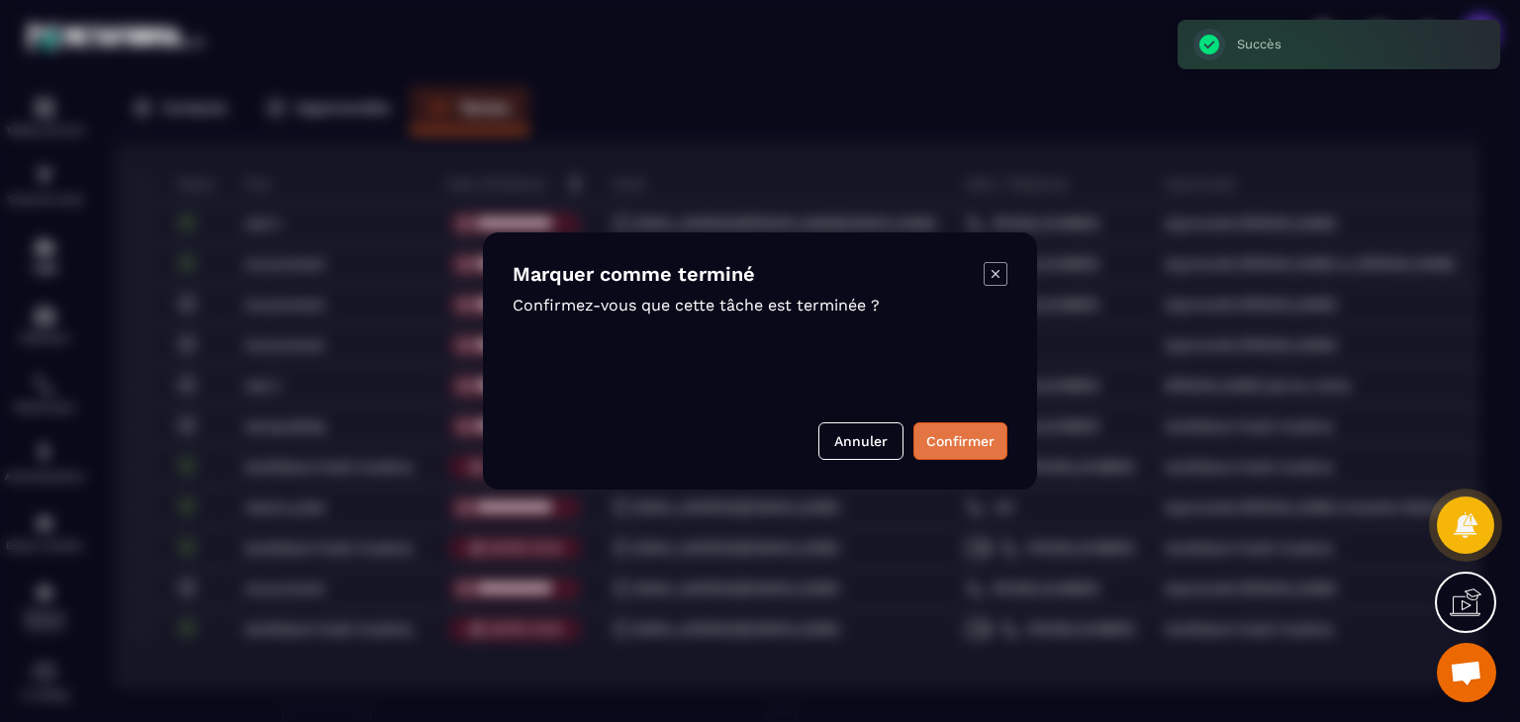
click at [942, 455] on button "Confirmer" at bounding box center [960, 442] width 94 height 38
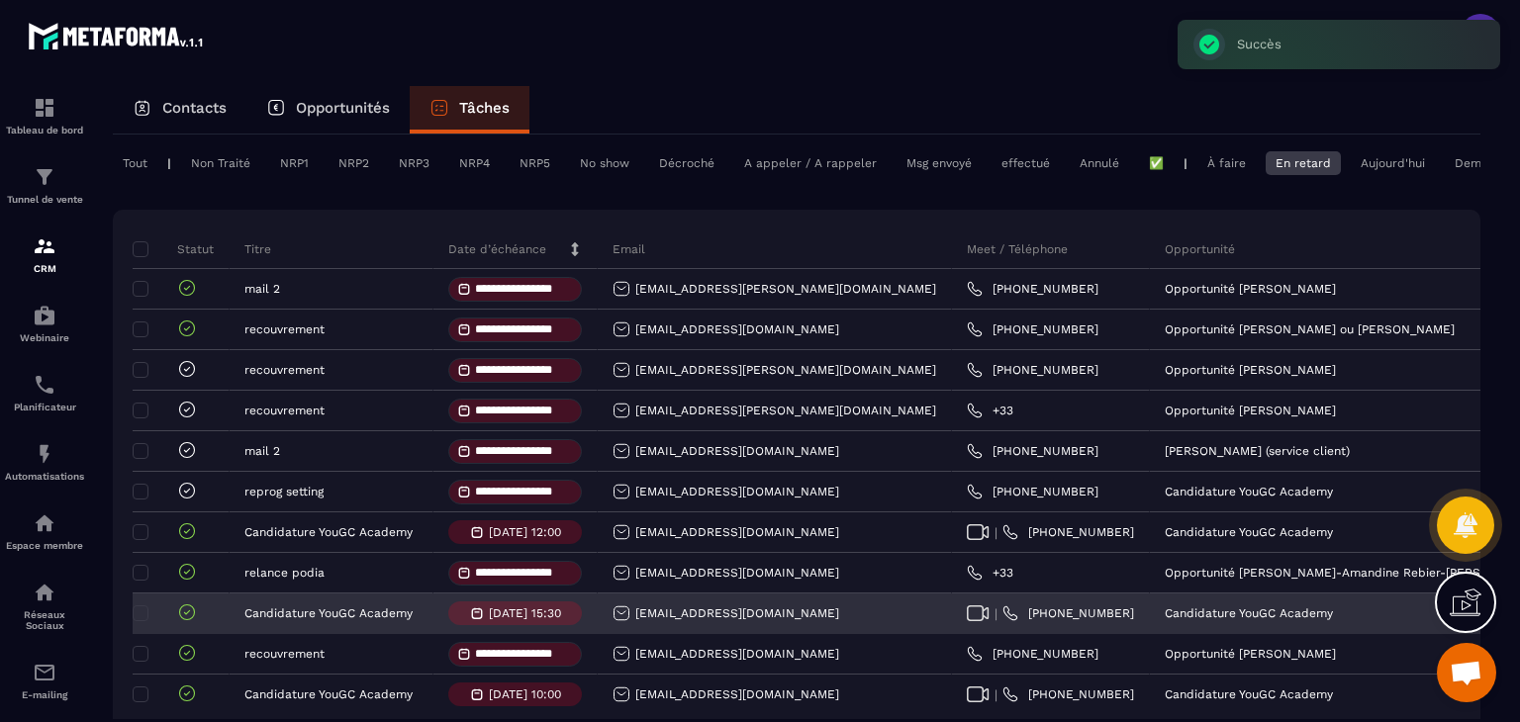
scroll to position [99, 0]
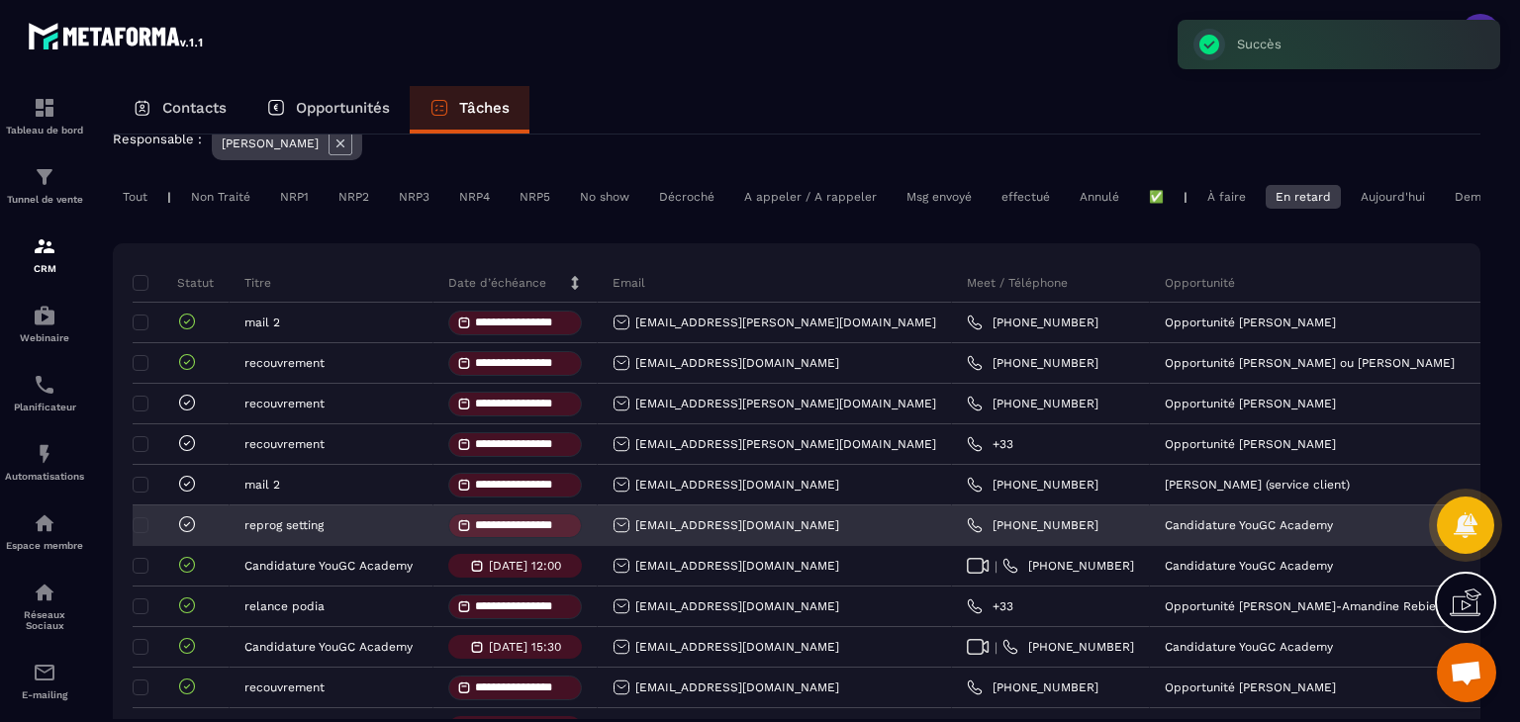
click at [187, 534] on icon at bounding box center [187, 525] width 20 height 20
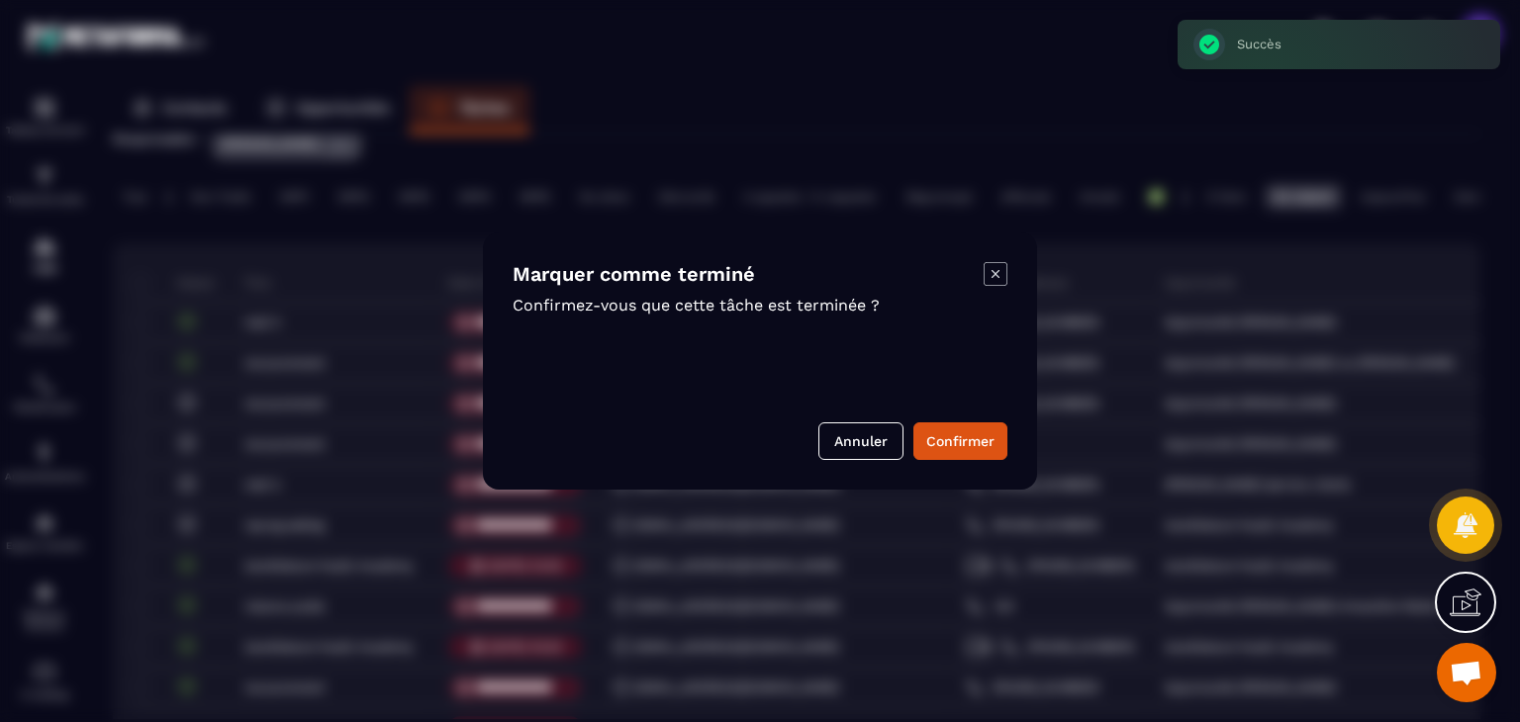
drag, startPoint x: 946, startPoint y: 452, endPoint x: 1085, endPoint y: 432, distance: 139.9
click at [947, 452] on button "Confirmer" at bounding box center [960, 442] width 94 height 38
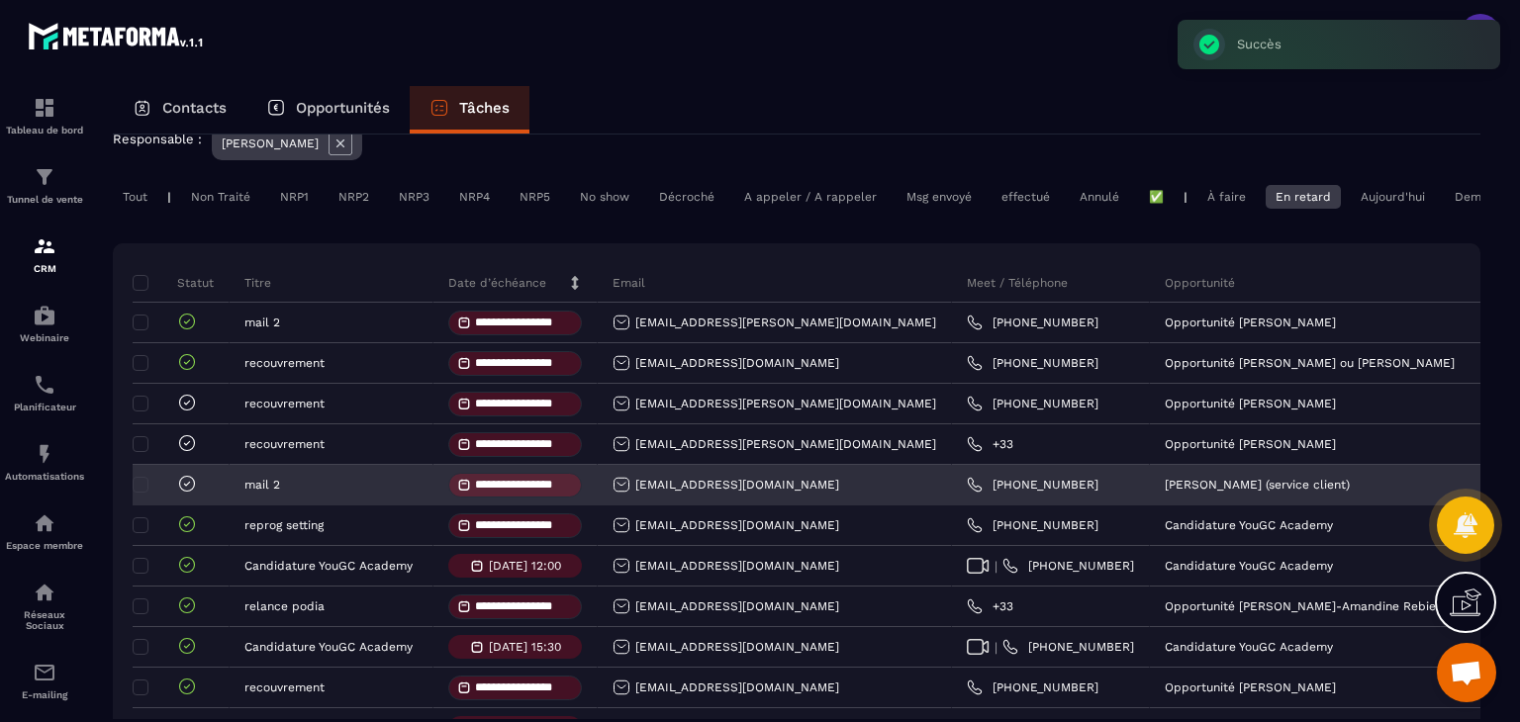
click at [180, 494] on icon at bounding box center [187, 484] width 20 height 20
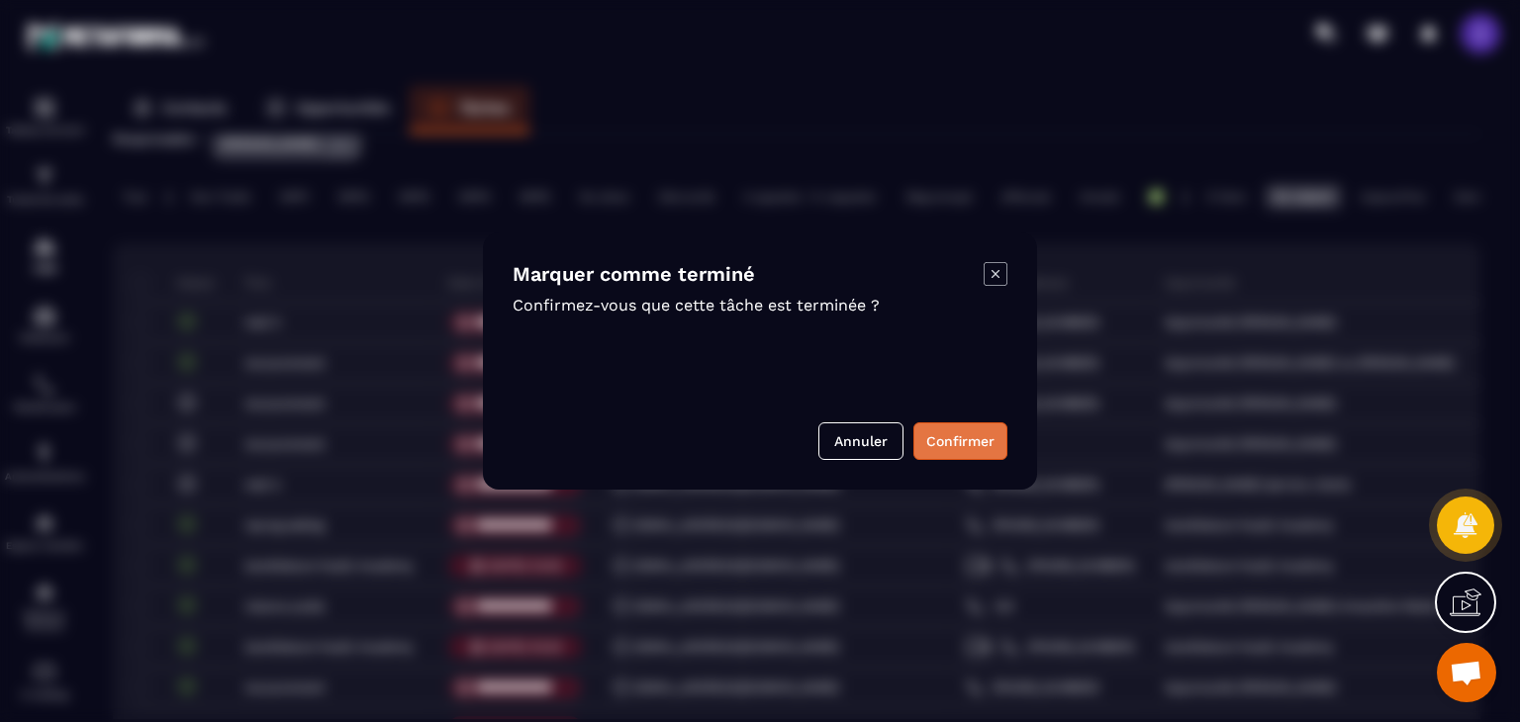
click at [934, 429] on button "Confirmer" at bounding box center [960, 442] width 94 height 38
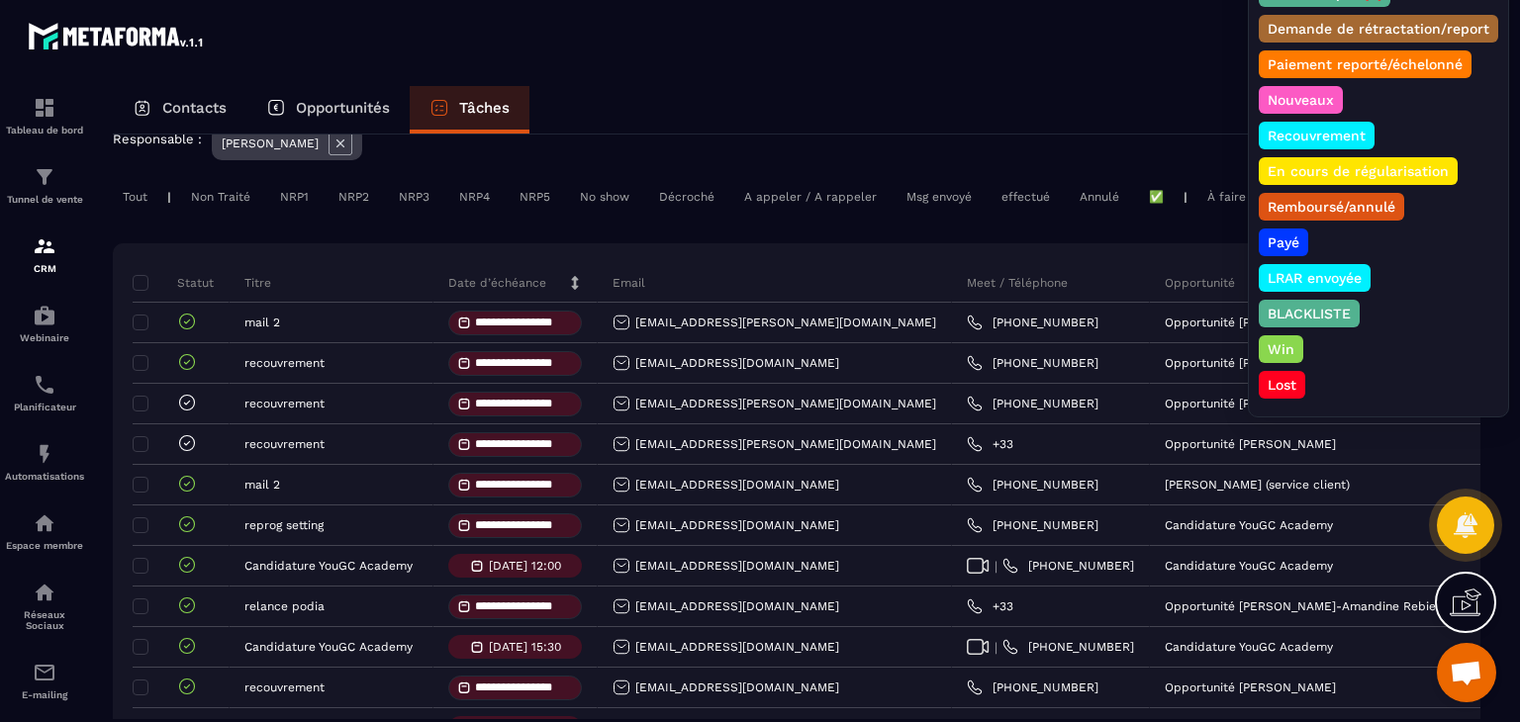
click at [1315, 95] on p "Nouveaux" at bounding box center [1301, 100] width 72 height 20
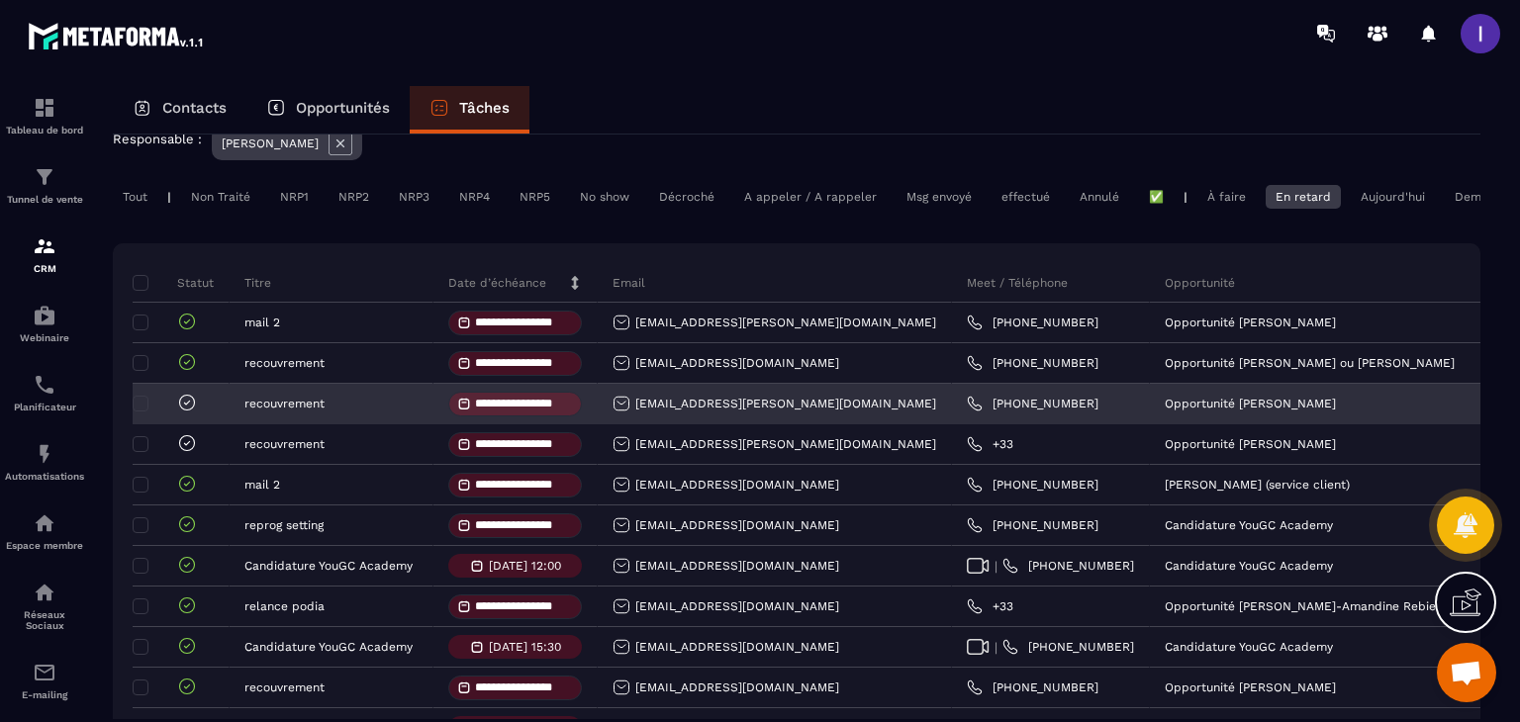
click at [185, 413] on icon at bounding box center [187, 403] width 20 height 20
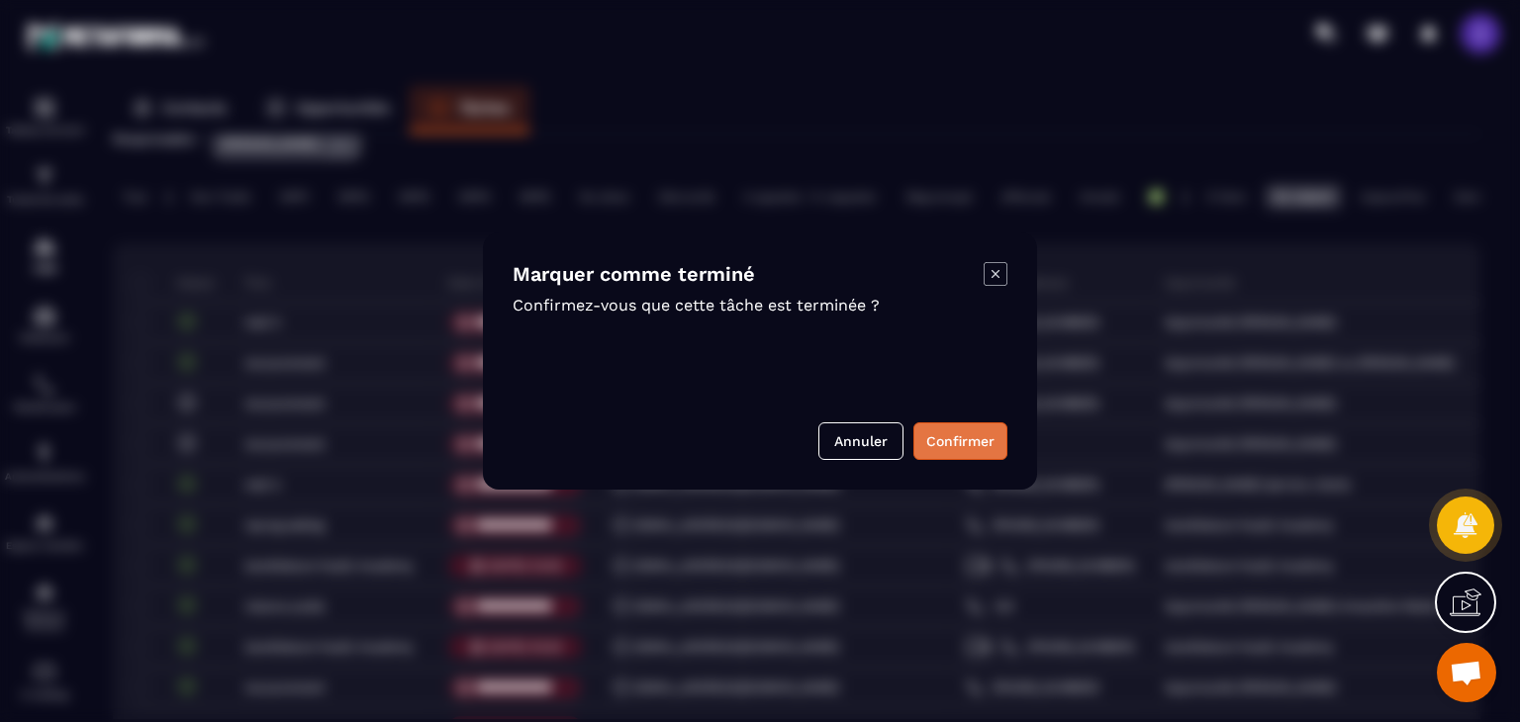
click at [986, 444] on button "Confirmer" at bounding box center [960, 442] width 94 height 38
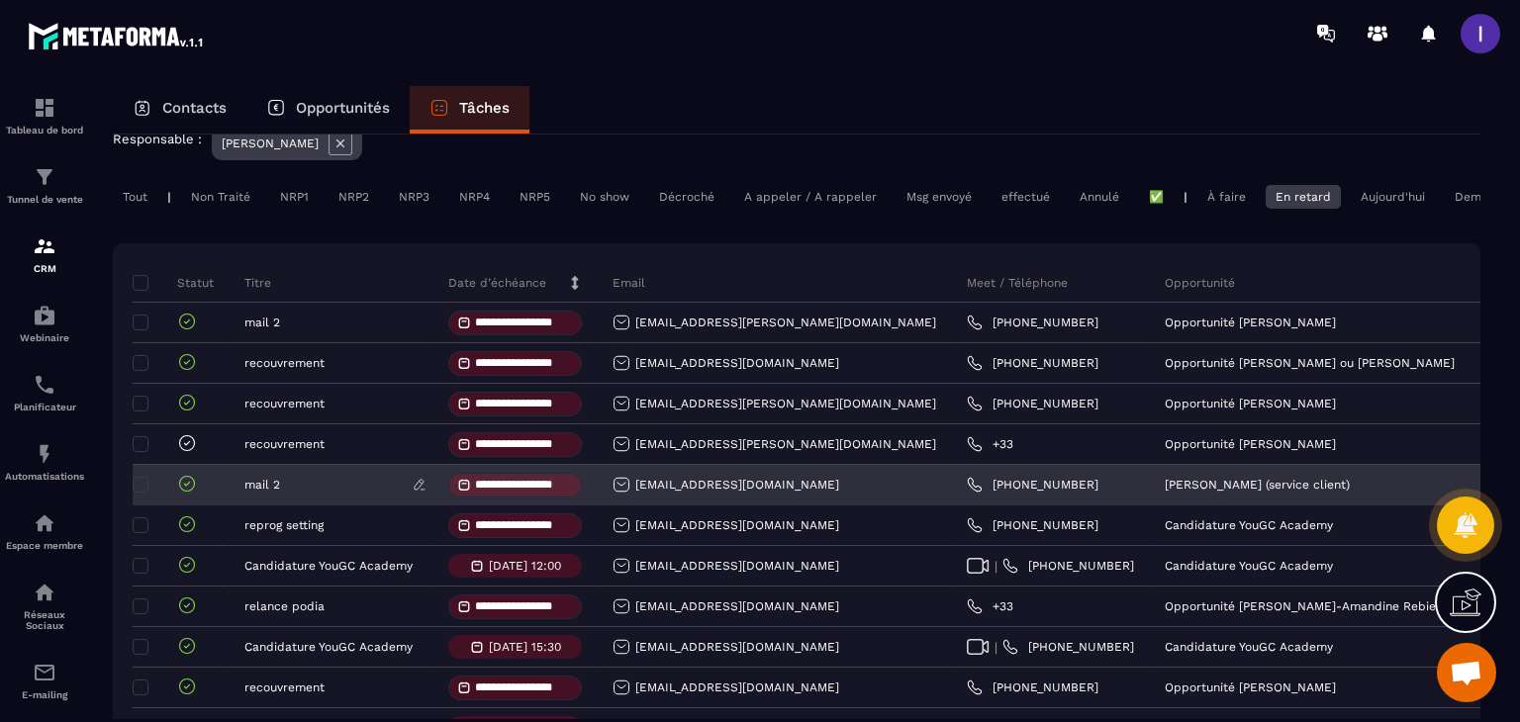
click at [317, 506] on div "mail 2" at bounding box center [332, 486] width 204 height 40
click at [267, 492] on p "mail 2" at bounding box center [262, 485] width 36 height 14
